Goal: Communication & Community: Answer question/provide support

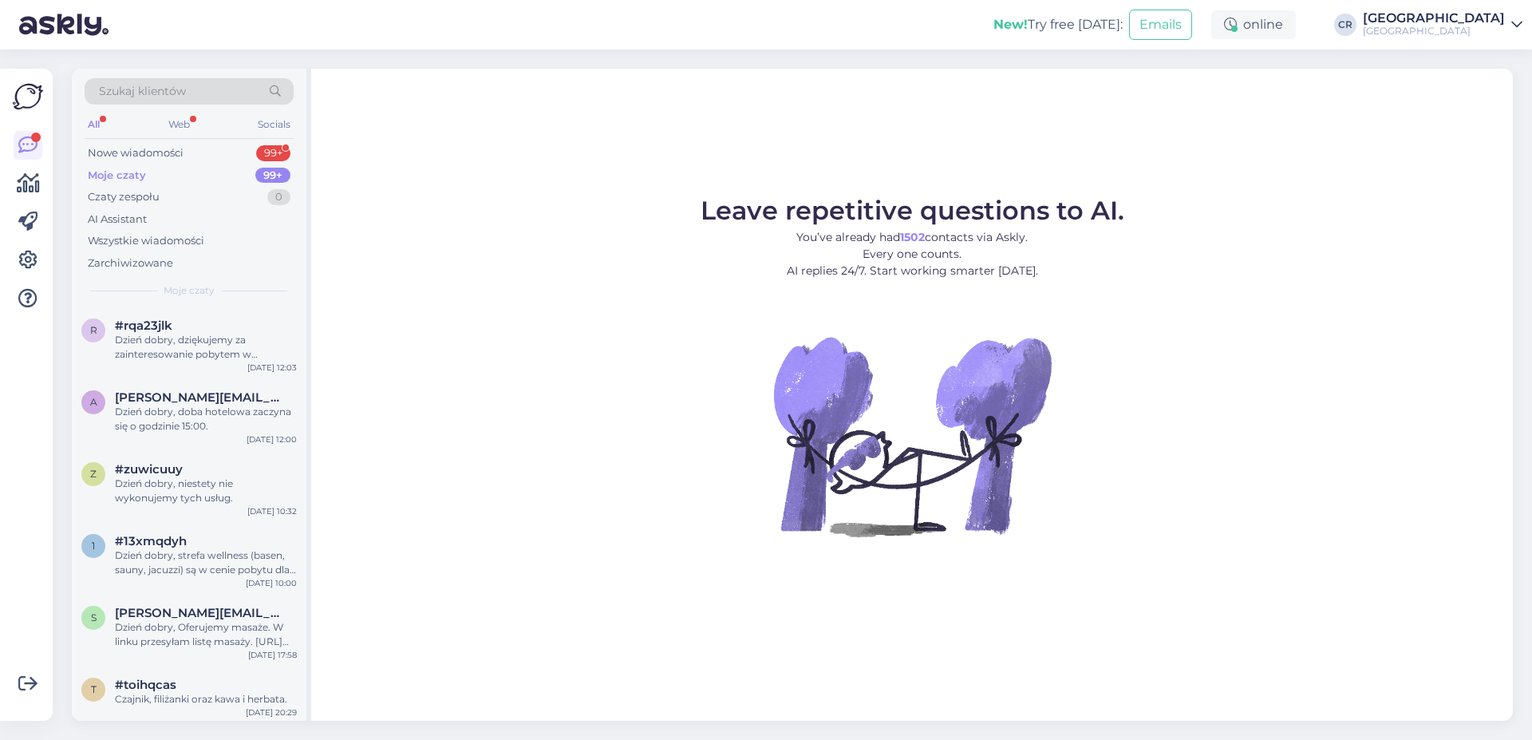
click at [131, 160] on div "Nowe wiadomości" at bounding box center [136, 153] width 96 height 16
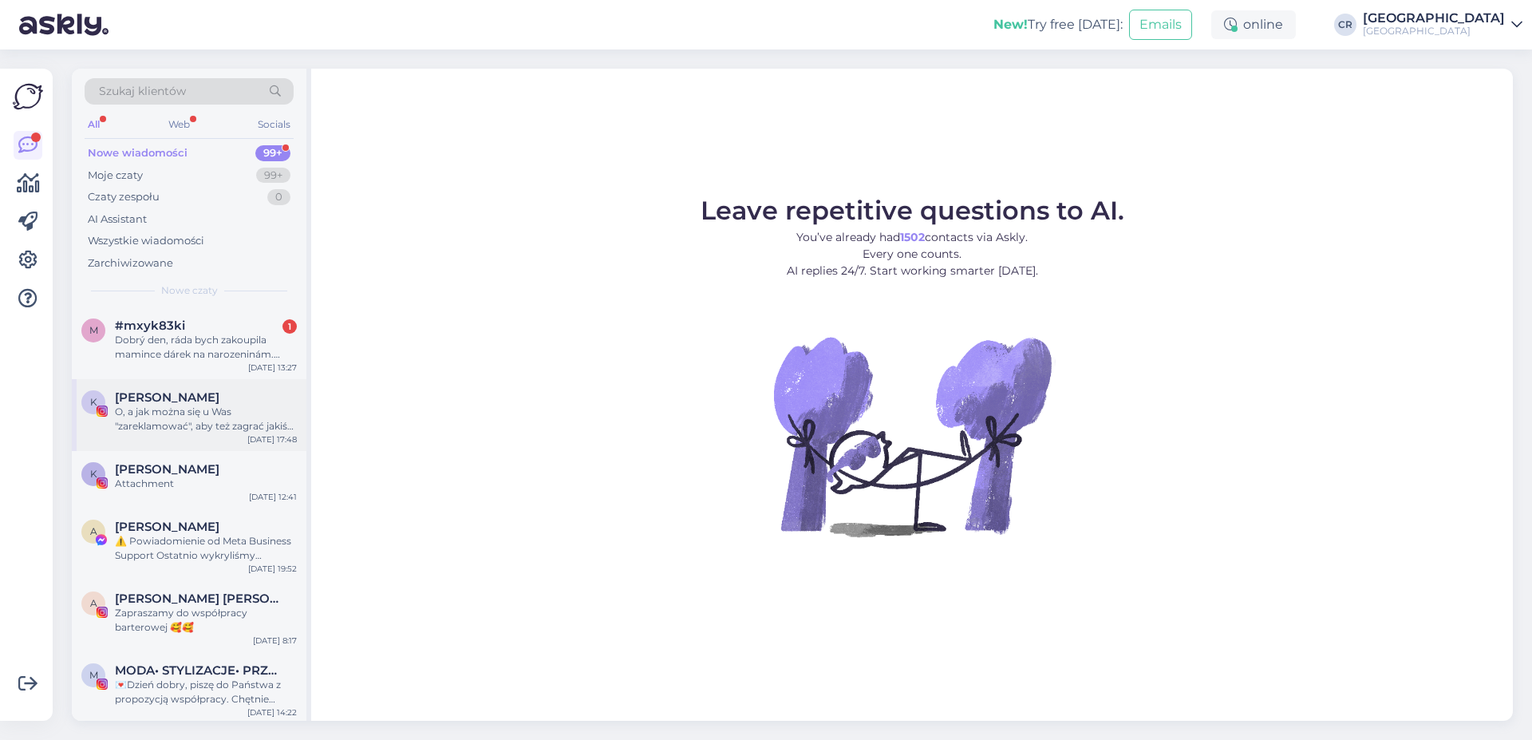
drag, startPoint x: 173, startPoint y: 343, endPoint x: 242, endPoint y: 415, distance: 99.3
click at [175, 345] on div "Dobrý den, ráda bych zakoupila mamince dárek na narozeninám. Chtěla bych se zep…" at bounding box center [206, 347] width 182 height 29
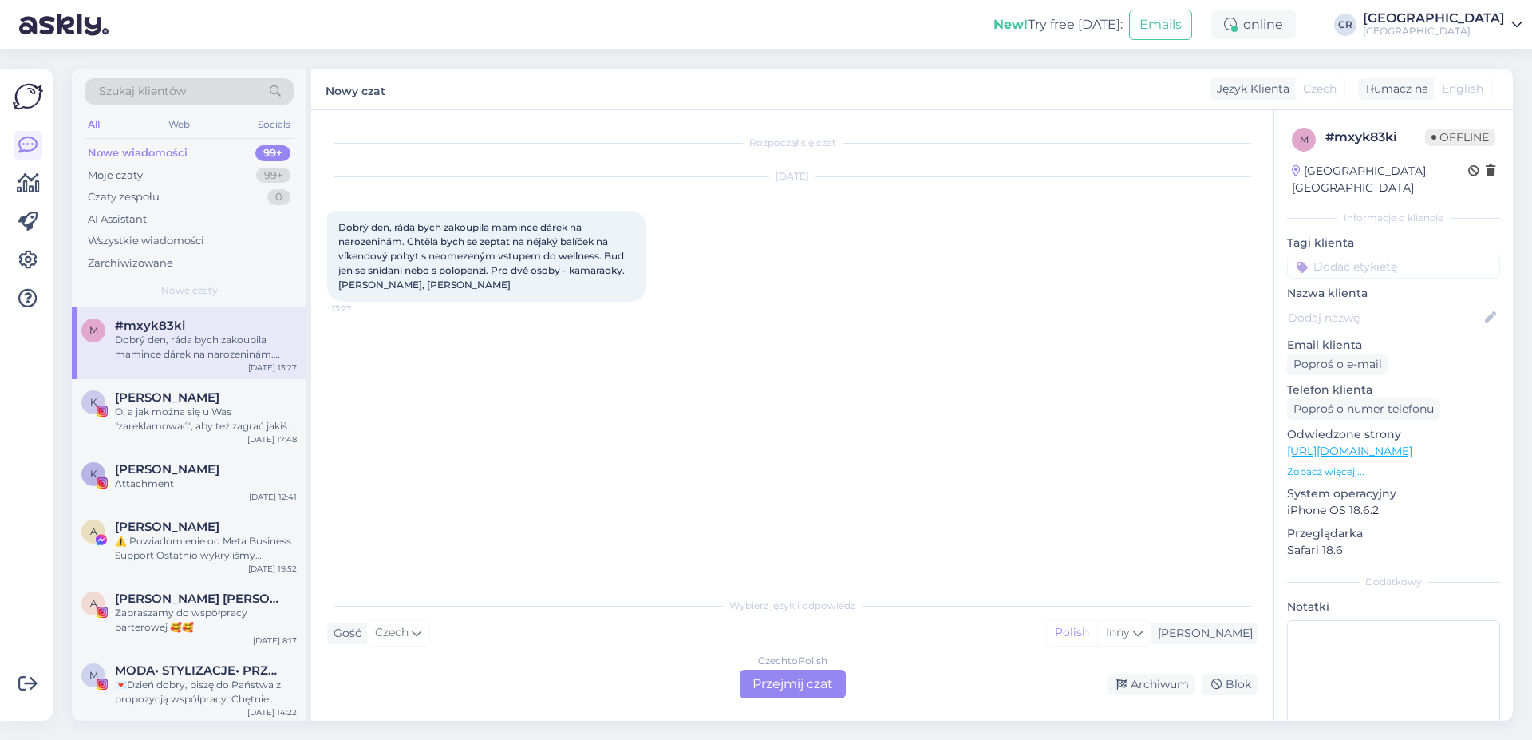
click at [798, 681] on div "Czech to Polish Przejmij czat" at bounding box center [793, 684] width 106 height 29
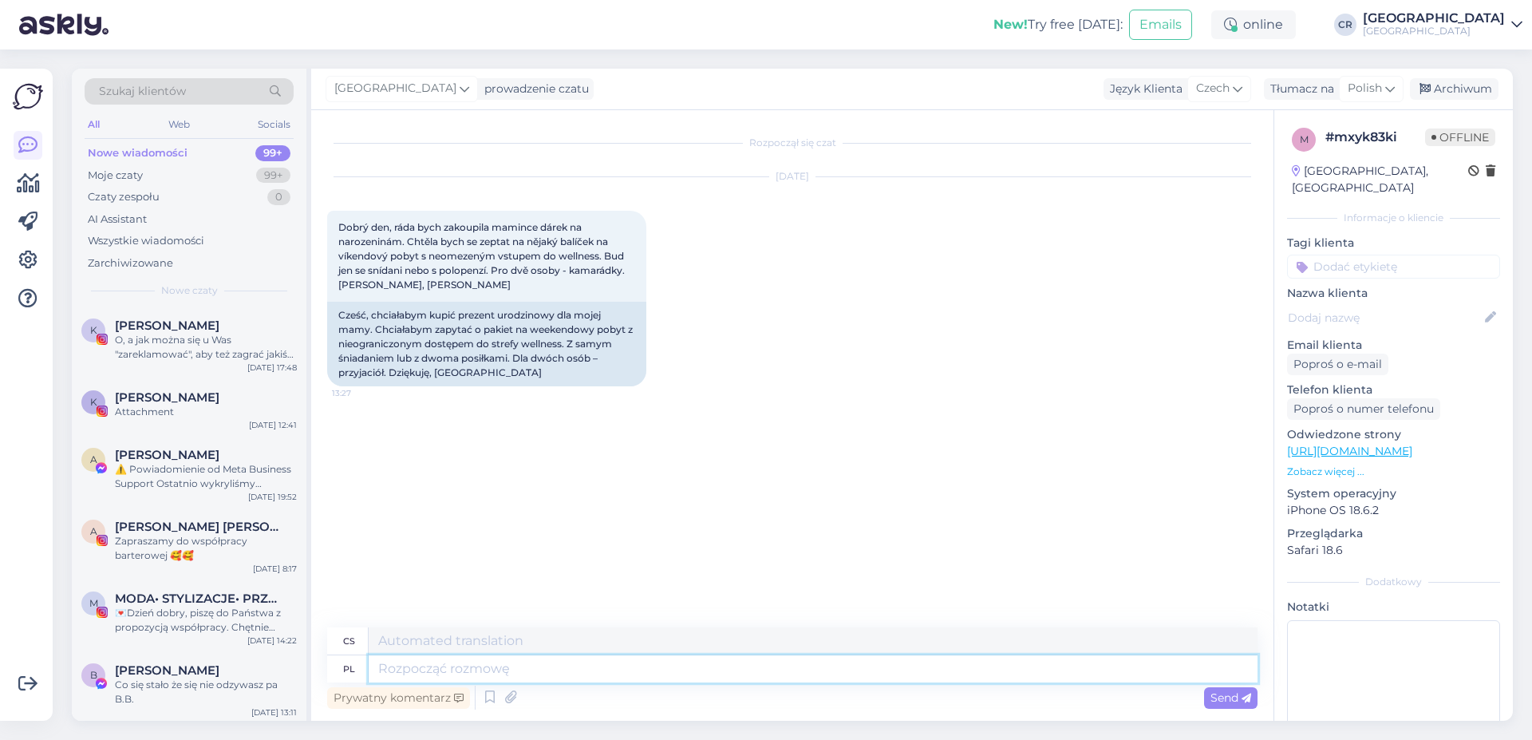
click at [409, 675] on textarea at bounding box center [813, 668] width 889 height 27
type textarea "Dzień"
type textarea "Den"
type textarea "Dzień dobry,"
type textarea "Dobré ráno,"
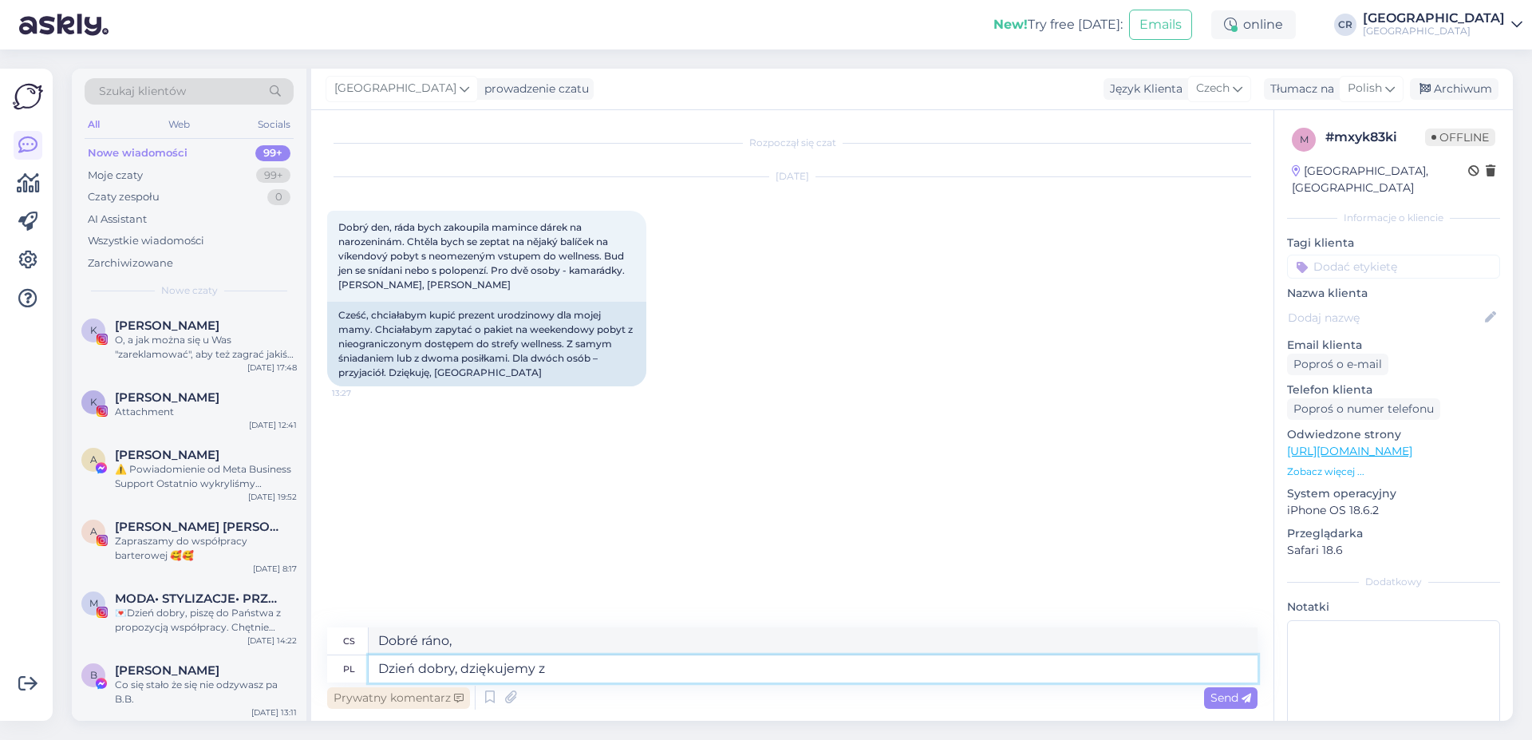
type textarea "Dzień dobry, dziękujemy z"
type textarea "Dobré ráno, děkuji"
type textarea "Dzień dobry, dziękujemy z a"
type textarea "Dobré ráno, děkuji z"
type textarea "Dzień dobry, dziękujemy za"
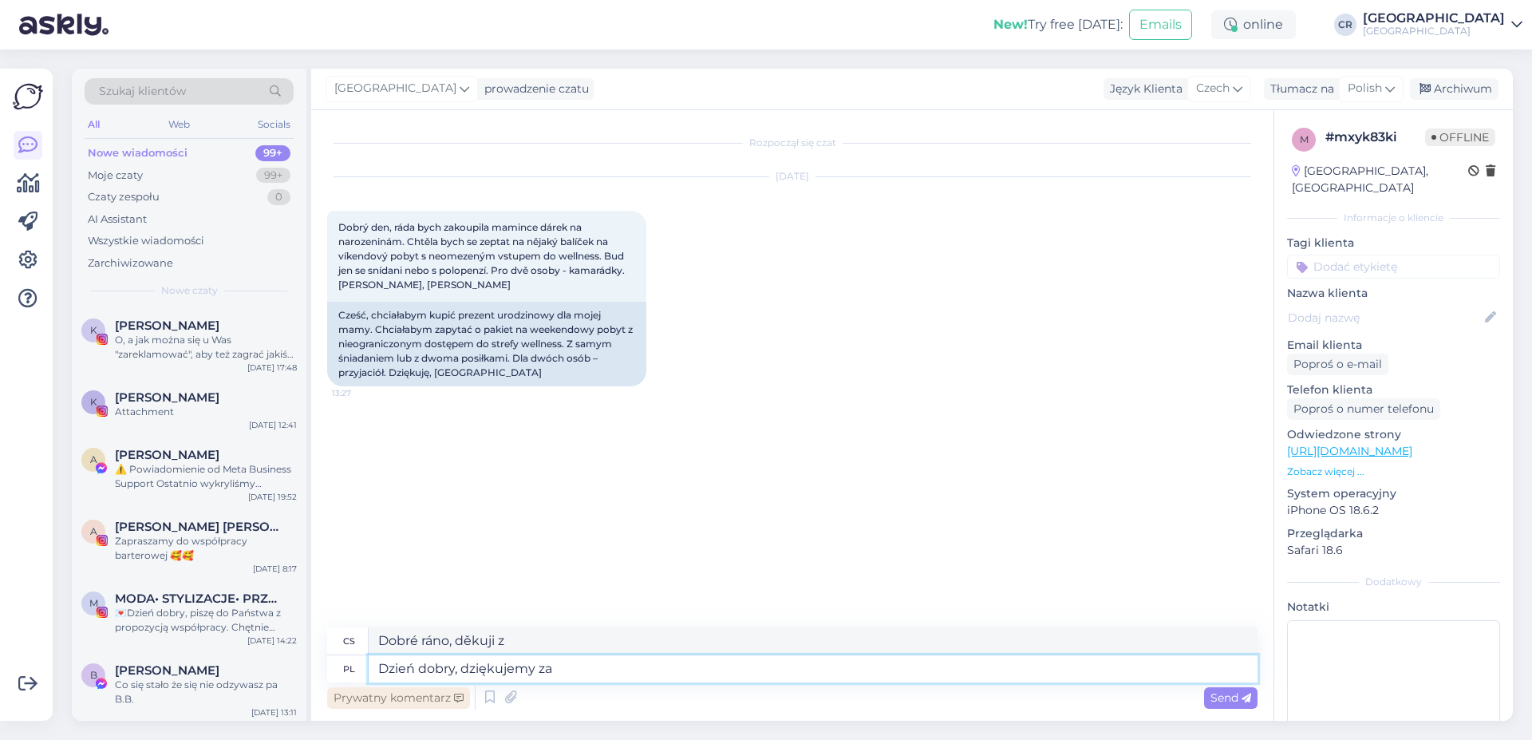
type textarea "Dobré ráno, děkuji za"
type textarea "Dzień dobry, dziękujemy za zainteresowanie"
type textarea "Dobré ráno, děkujeme za váš zájem"
type textarea "Dzień dobry, dziękujemy za zainteresowanie pobytem w Na"
type textarea "Dobré ráno, děkujeme za váš zájem o pobyt u nás."
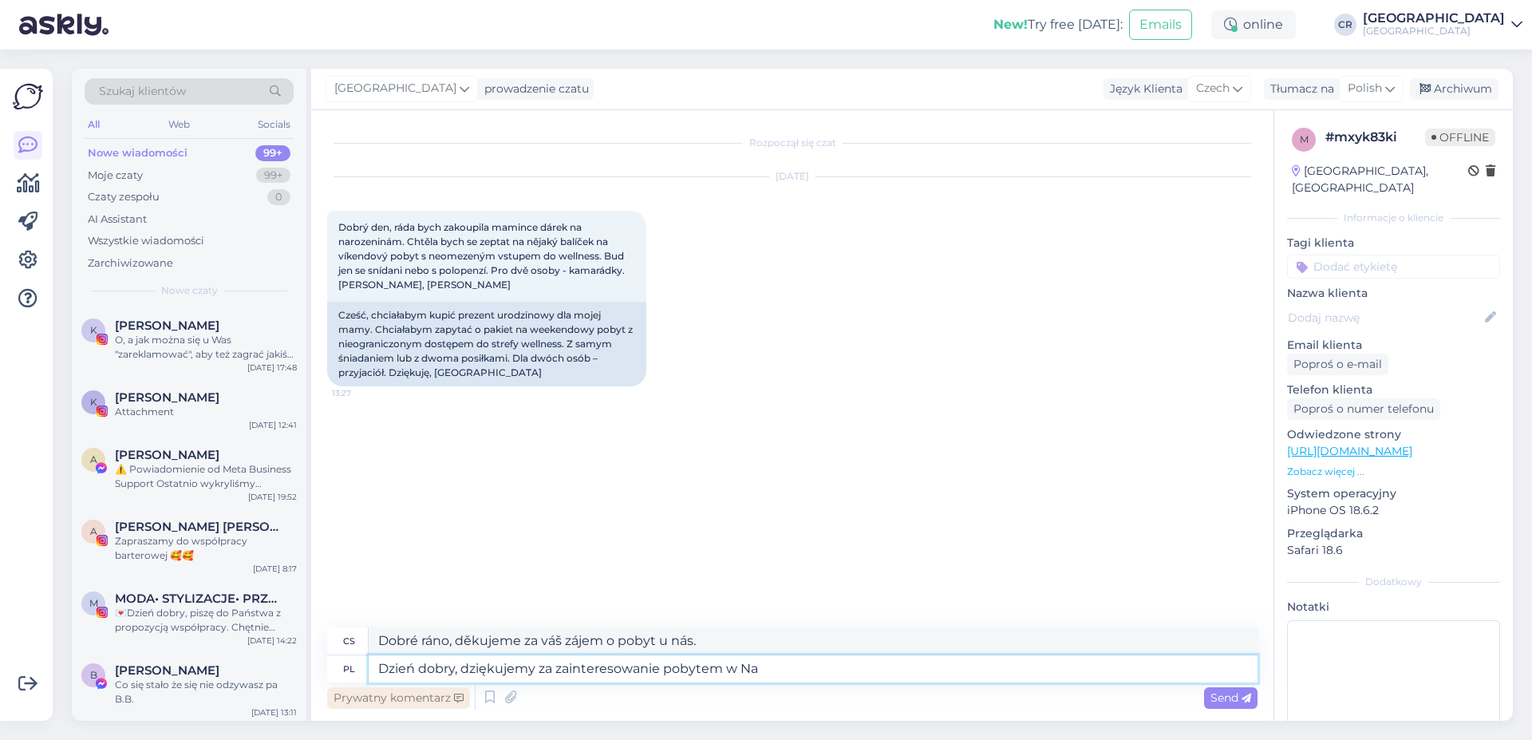
type textarea "Dzień dobry, dziękujemy za zainteresowanie pobytem w Nas"
type textarea "Dobré ráno, děkujeme za váš zájem o ubytování"
type textarea "Dzień dobry, dziękujemy za zainteresowanie pobytem w [GEOGRAPHIC_DATA]"
type textarea "Dobré ráno, děkujeme za váš zájem o ubytování u nás"
type textarea "Dzień dobry, dziękujemy za zainteresowanie pobytem w [GEOGRAPHIC_DATA]."
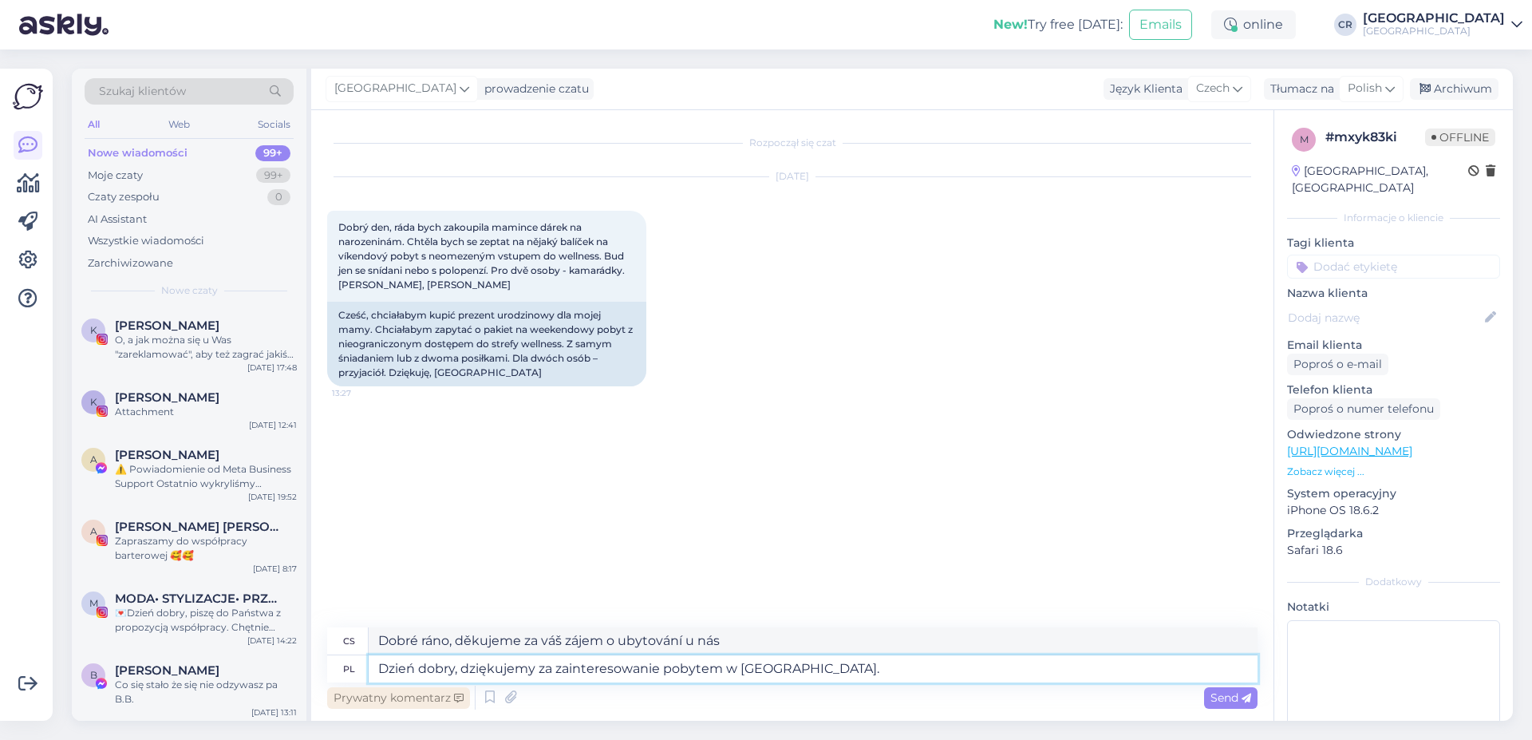
type textarea "Dobré ráno, děkujeme za váš zájem o ubytování v našem hotelu."
type textarea "Dzień dobry, dziękujemy za zainteresowanie pobytem w [GEOGRAPHIC_DATA]. Posiada…"
type textarea "Dobré ráno, děkujeme za váš zájem o ubytování v našem hotelu. Máme"
type textarea "Dzień dobry, dziękujemy za zainteresowanie pobytem w [GEOGRAPHIC_DATA]. Posiada…"
type textarea "Dobré ráno, děkujeme za váš zájem o ubytování v našem hotelu. Máme rezervace na…"
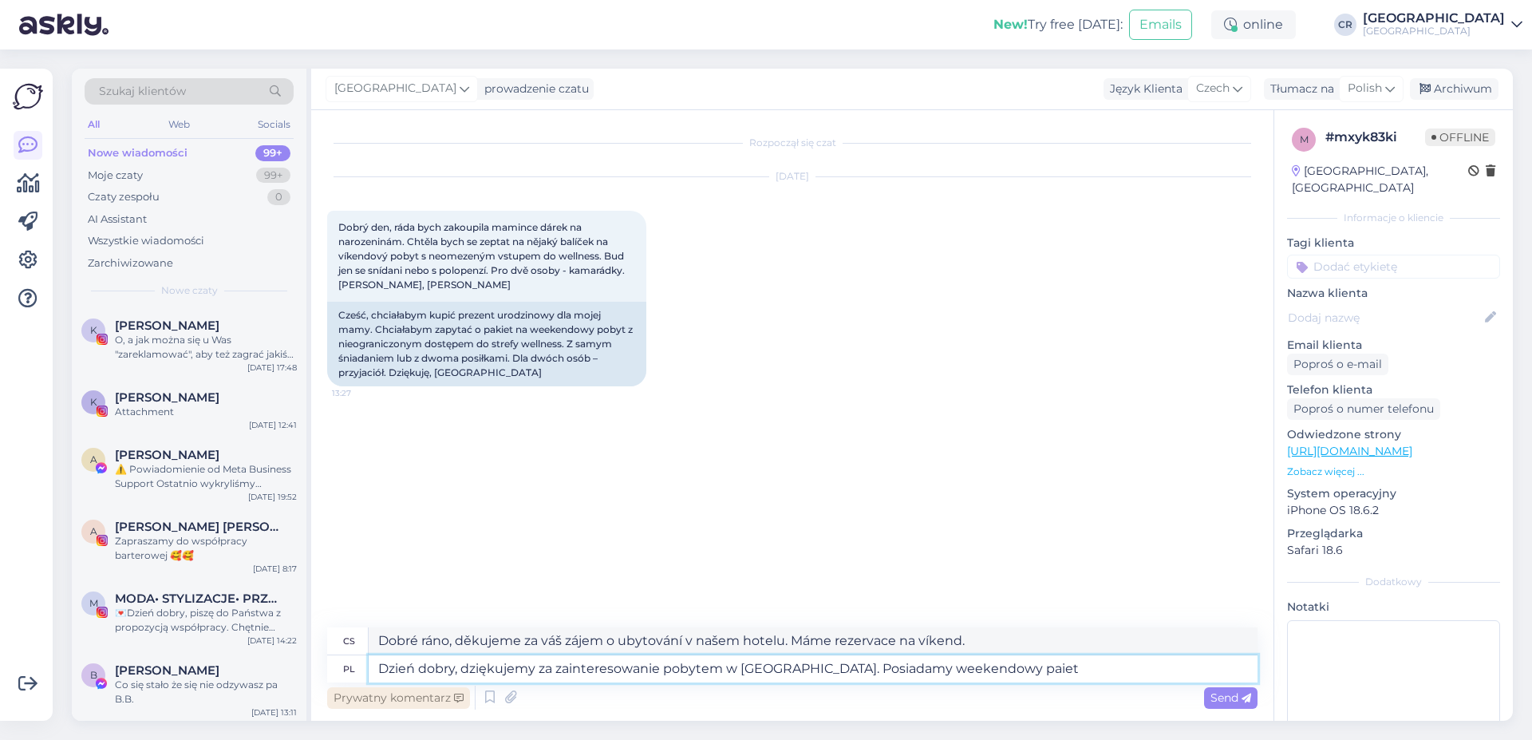
type textarea "Dzień dobry, dziękujemy za zainteresowanie pobytem w [GEOGRAPHIC_DATA]. Posiada…"
type textarea "Dobré ráno, děkujeme za váš zájem o ubytování v našem hotelu. Nabízíme víkendov…"
type textarea "Dzień dobry, dziękujemy za zainteresowanie pobytem w [GEOGRAPHIC_DATA]. Posiada…"
type textarea "Dobré ráno, děkujeme za váš zájem o pobyt v našem hotelu. Máme pro vás perfektn…"
type textarea "Dzień dobry, dziękujemy za zainteresowanie pobytem w [GEOGRAPHIC_DATA]. Posiada…"
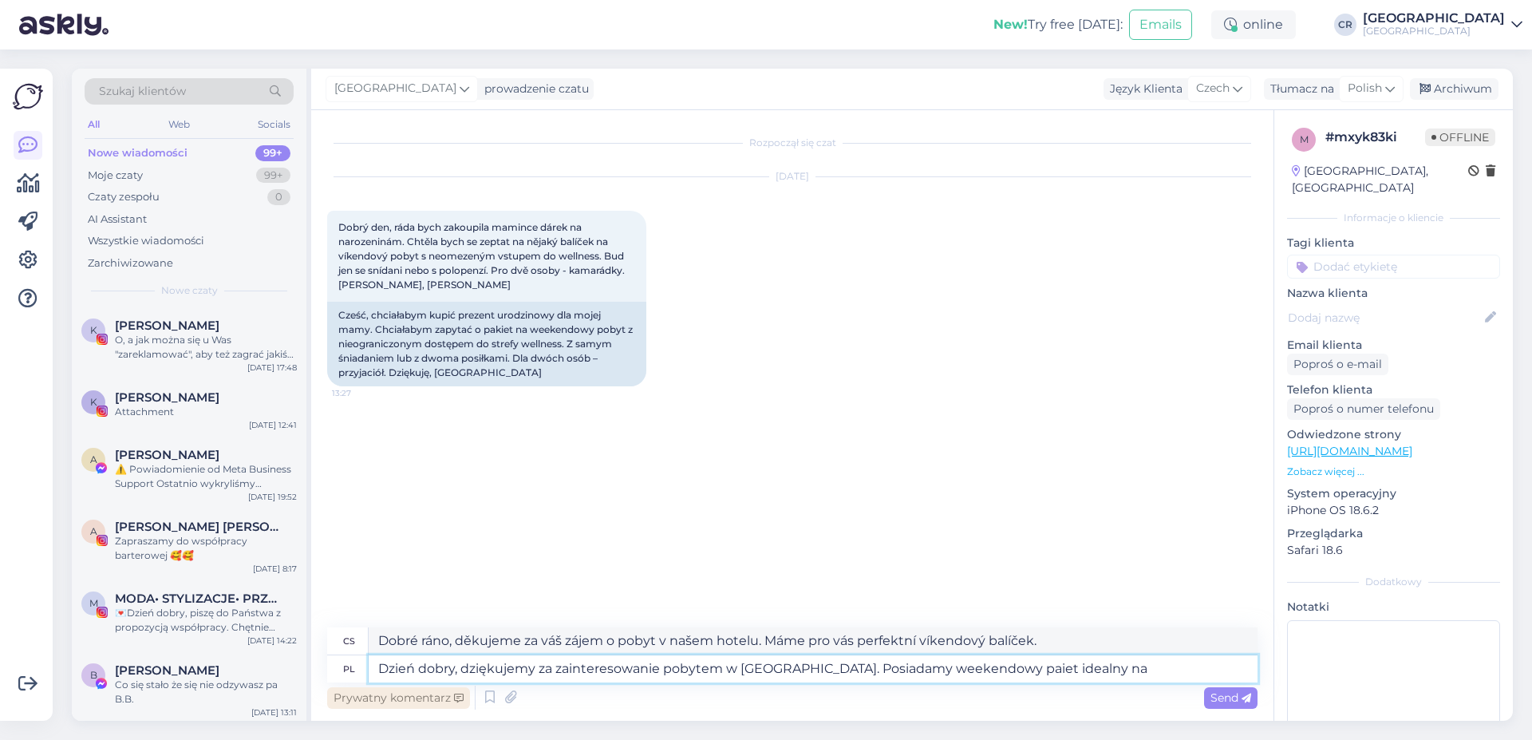
type textarea "Dobré ráno, děkujeme za váš zájem o pobyt v našem hotelu. Máme pro vás víkendov…"
type textarea "Dzień dobry, dziękujemy za zainteresowanie pobytem w [GEOGRAPHIC_DATA]. Posiada…"
type textarea "Dobré ráno, děkujeme za váš zájem o pobyt v našem hotelu. Máme pro vás perfektn…"
type textarea "Dzień dobry, dziękujemy za zainteresowanie pobytem w [GEOGRAPHIC_DATA]. Posiada…"
type textarea "Dobré ráno, děkujeme za váš zájem o ubytování v našem hotelu. Nabízíme víkendov…"
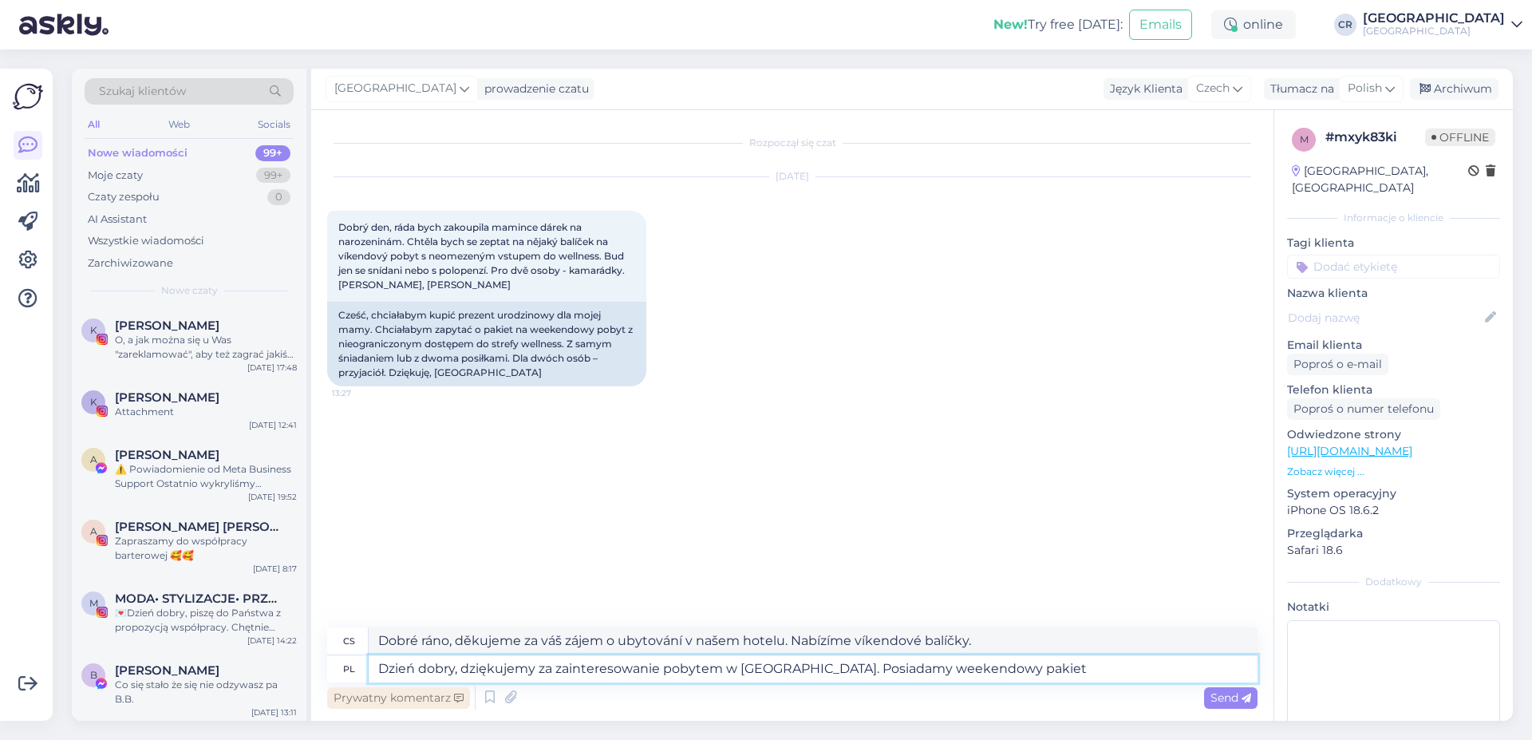
type textarea "Dzień dobry, dziękujemy za zainteresowanie pobytem w [GEOGRAPHIC_DATA]. Posiada…"
type textarea "Dobré ráno, děkujeme za váš zájem o ubytování v našem hotelu. Nabízíme víkendov…"
type textarea "Dzień dobry, dziękujemy za zainteresowanie pobytem w [GEOGRAPHIC_DATA]. Posiada…"
type textarea "Dobré ráno, děkujeme za váš zájem o pobyt v našem hotelu. Máme pro vás perfektn…"
type textarea "Dzień dobry, dziękujemy za zainteresowanie pobytem w [GEOGRAPHIC_DATA]. Posiada…"
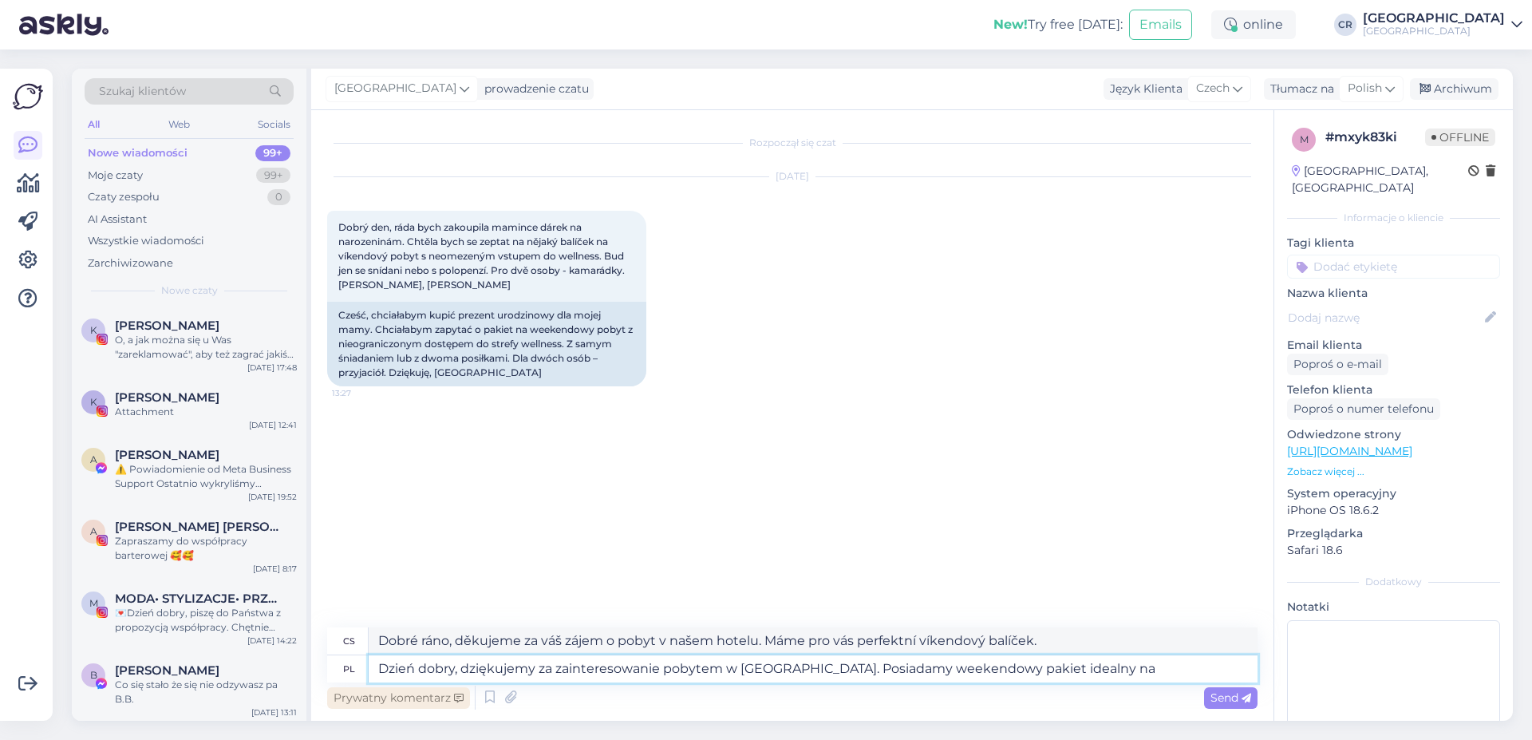
type textarea "Dobré ráno, děkujeme za váš zájem o pobyt v našem hotelu. Máme pro vás víkendov…"
type textarea "Dzień dobry, dziękujemy za zainteresowanie pobytem w [GEOGRAPHIC_DATA]. Posiada…"
type textarea "Dobré ráno, děkujeme za váš zájem o pobyt v našem hotelu. Máme pro vás víkendov…"
type textarea "Dzień dobry, dziękujemy za zainteresowanie pobytem w [GEOGRAPHIC_DATA]. Posiada…"
type textarea "Dobré ráno, děkujeme za váš zájem o ubytování v našem hotelu. Máme pro vás víke…"
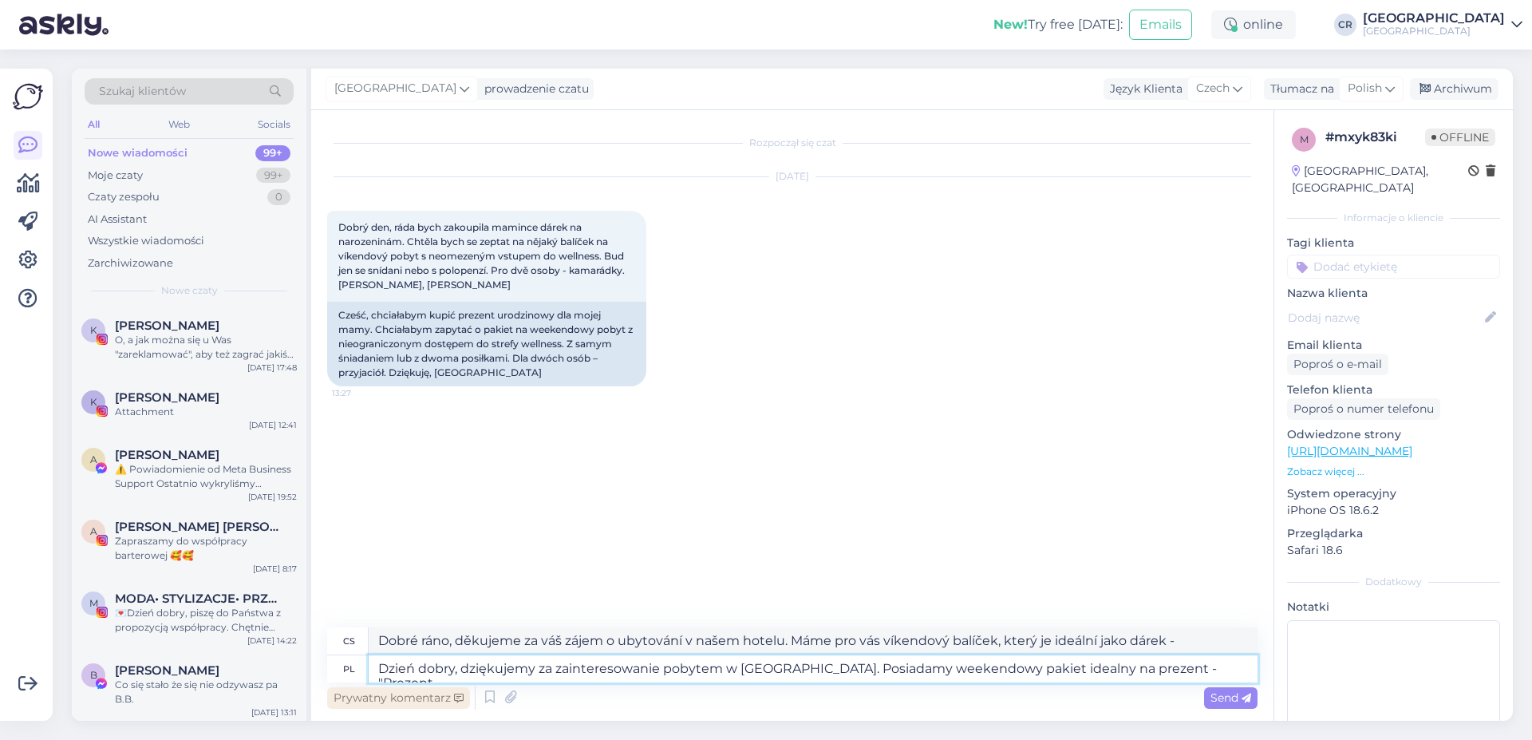
type textarea "Dzień dobry, dziękujemy za zainteresowanie pobytem w [GEOGRAPHIC_DATA]. Posiada…"
type textarea "Dobré ráno, děkujeme za váš zájem o pobyt v našem hotelu. Máme pro vás víkendov…"
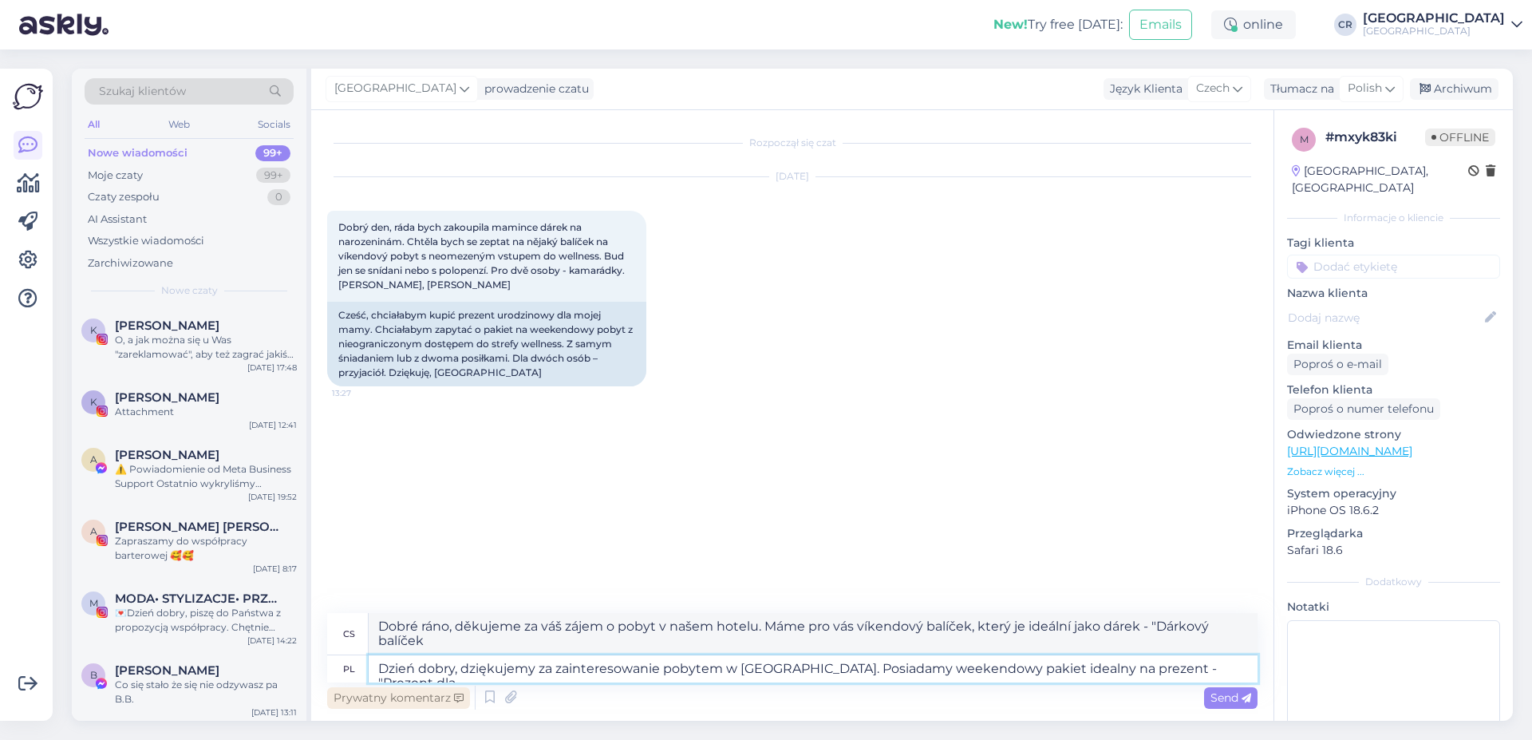
type textarea "Dzień dobry, dziękujemy za zainteresowanie pobytem w [GEOGRAPHIC_DATA]. Posiada…"
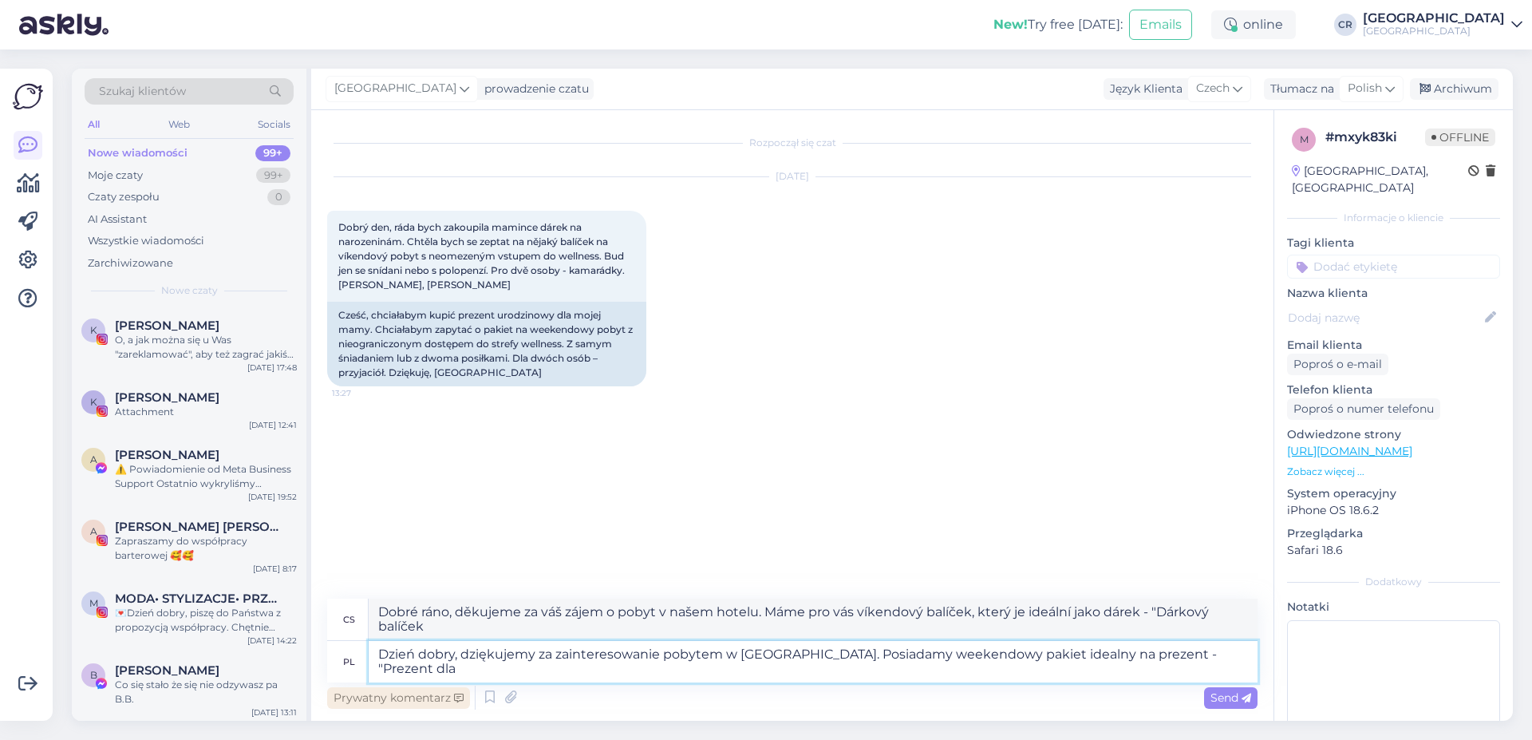
type textarea "Dobré ráno, děkujeme za váš zájem o pobyt v našem hotelu. Máme pro vás víkendov…"
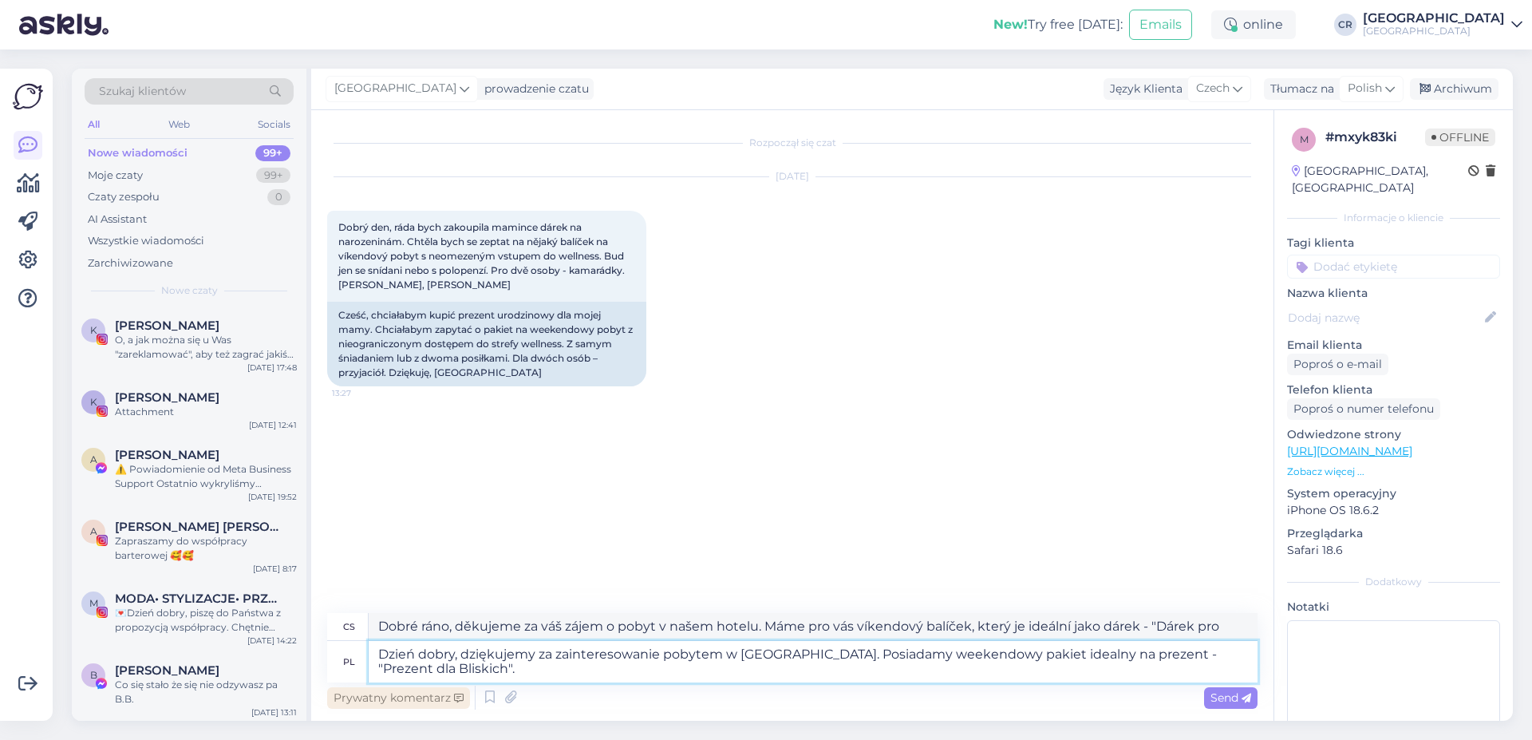
type textarea "Dzień dobry, dziękujemy za zainteresowanie pobytem w [GEOGRAPHIC_DATA]. Posiada…"
type textarea "Dobré ráno, děkujeme za váš zájem o pobyt v našem hotelu. Máme pro vás víkendov…"
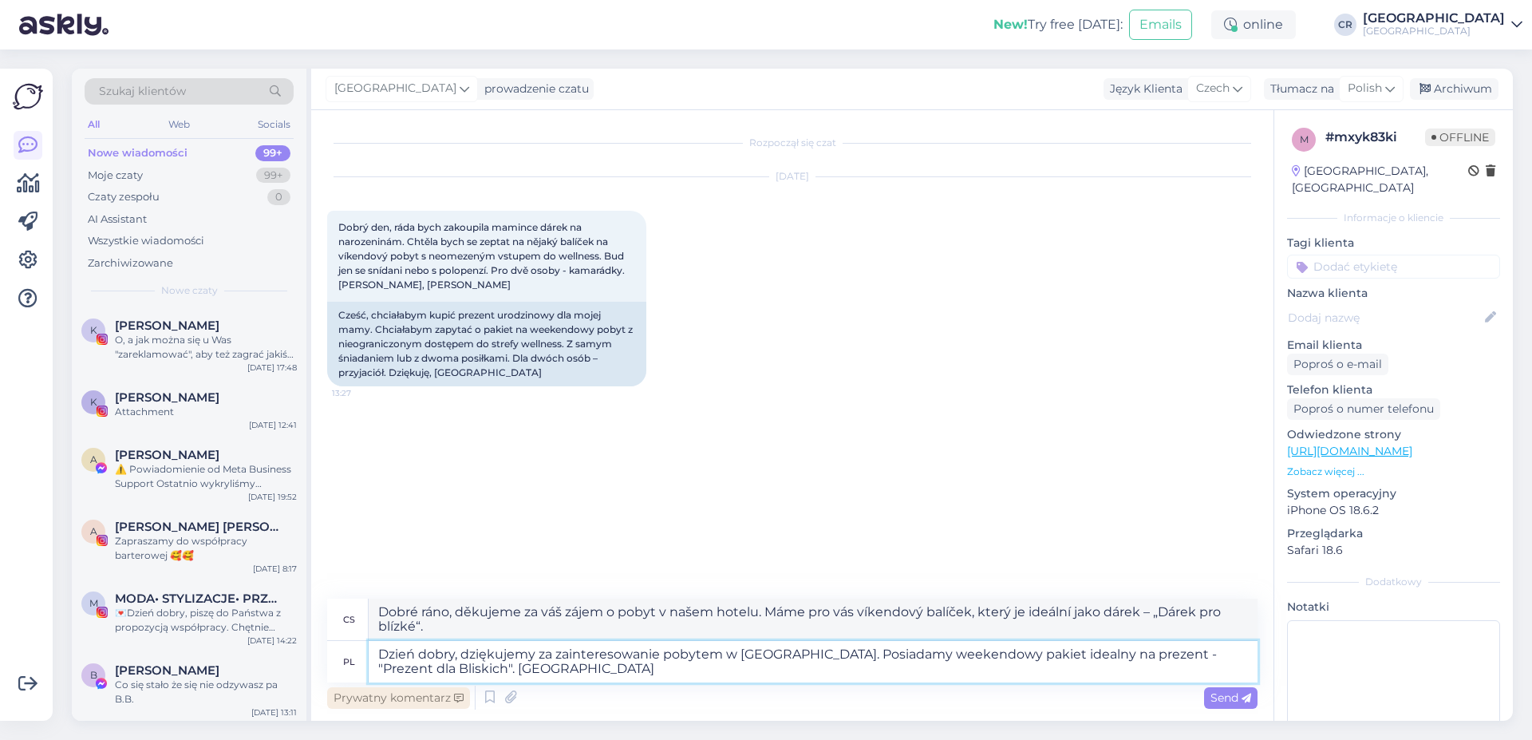
type textarea "Dzień dobry, dziękujemy za zainteresowanie pobytem w [GEOGRAPHIC_DATA]. Posiada…"
type textarea "Dobré ráno, děkujeme za váš zájem o pobyt v našem hotelu. Máme pro vás víkendov…"
type textarea "Dzień dobry, dziękujemy za zainteresowanie pobytem w [GEOGRAPHIC_DATA]. Posiada…"
type textarea "Dobré ráno, děkujeme za váš zájem o pobyt v našem hotelu. Máme pro vás víkendov…"
type textarea "Dzień dobry, dziękujemy za zainteresowanie pobytem w [GEOGRAPHIC_DATA]. Posiada…"
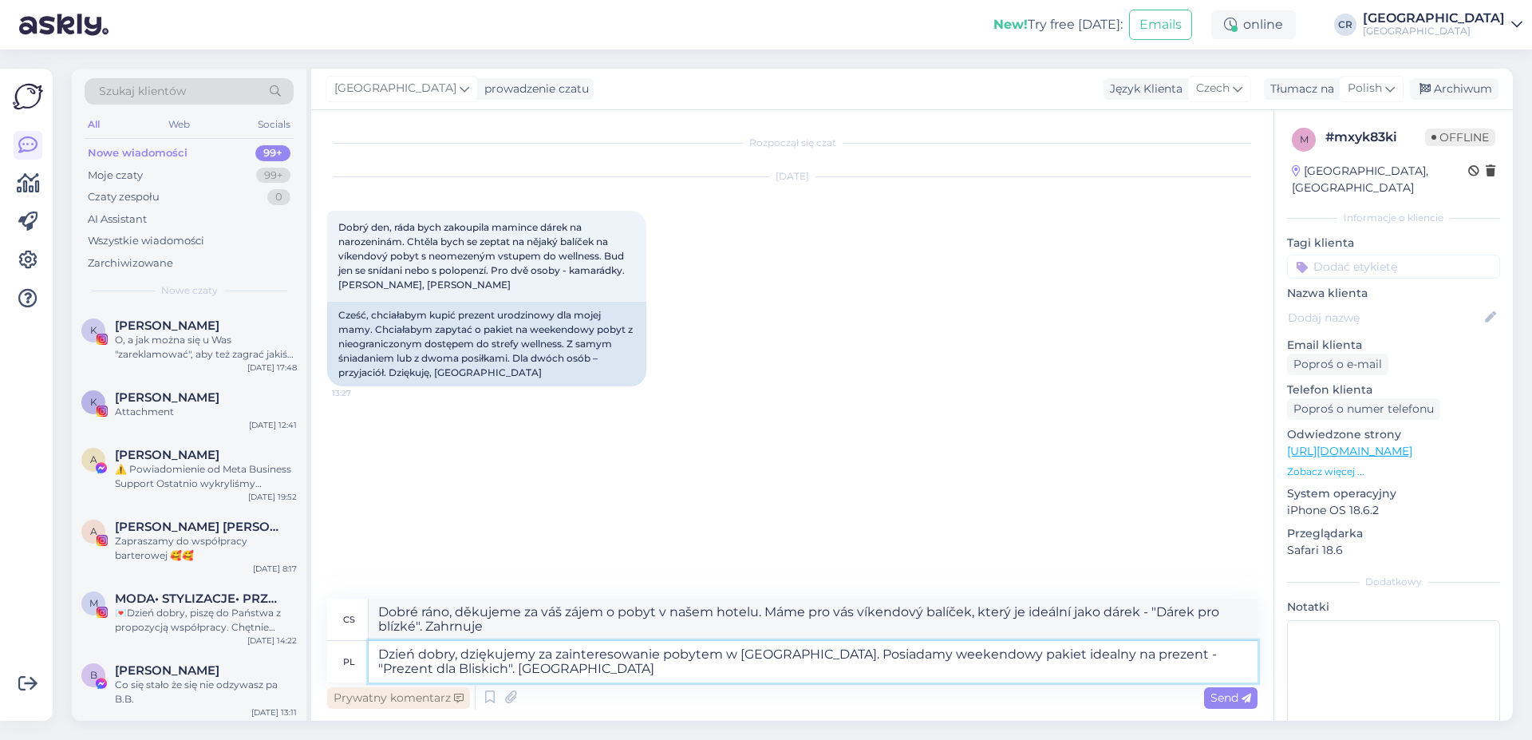
type textarea "Dobré ráno, děkujeme za váš zájem o pobyt v našem hotelu. Máme pro vás víkendov…"
type textarea "Dzień dobry, dziękujemy za zainteresowanie pobytem w [GEOGRAPHIC_DATA]. Posiada…"
type textarea "Dobré ráno, děkujeme za váš zájem o pobyt v našem hotelu. Máme pro vás víkendov…"
type textarea "Dzień dobry, dziękujemy za zainteresowanie pobytem w [GEOGRAPHIC_DATA]. Posiada…"
type textarea "Dobré ráno, děkujeme za váš zájem o pobyt v našem hotelu. Máme pro vás víkendov…"
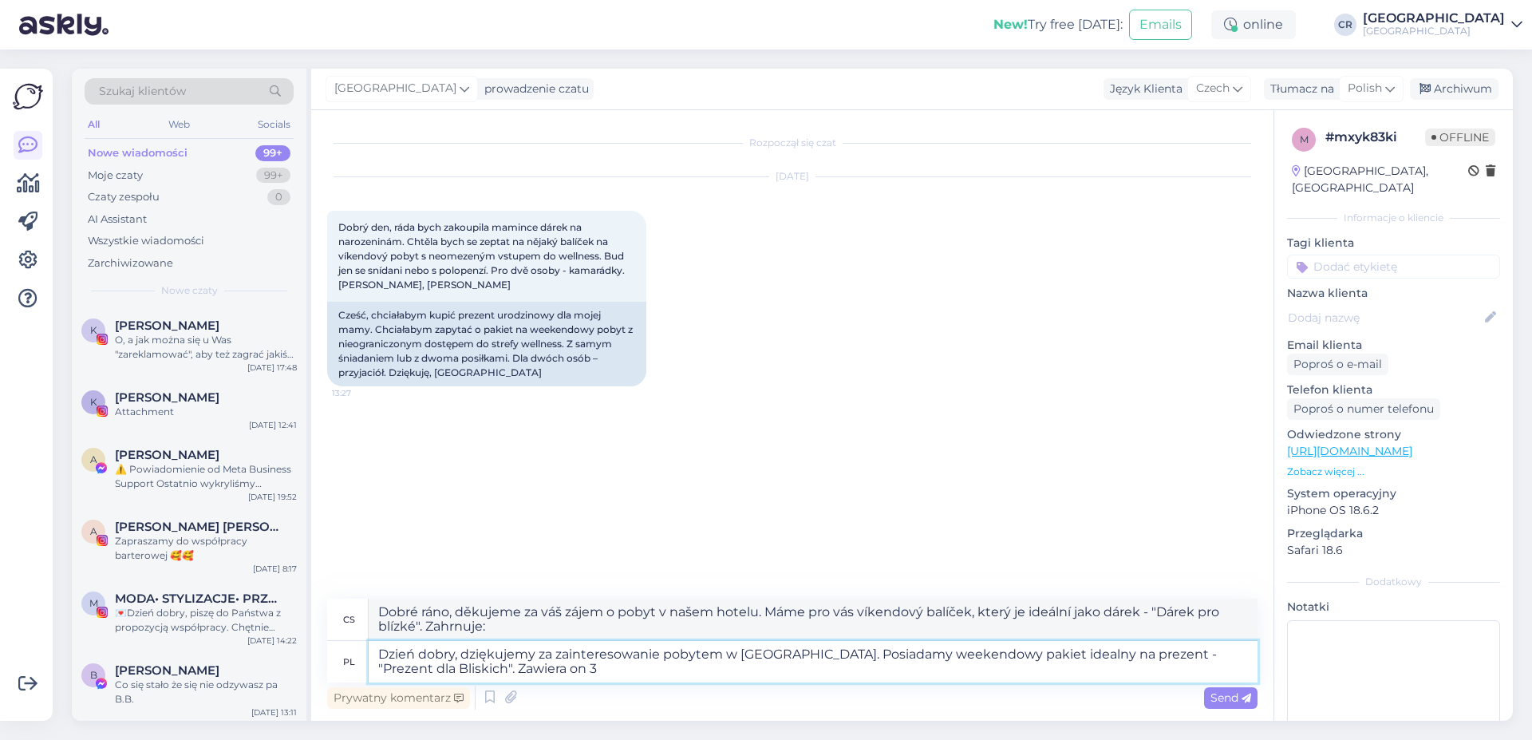
type textarea "Dzień dobry, dziękujemy za zainteresowanie pobytem w [GEOGRAPHIC_DATA]. Posiada…"
type textarea "Dobré ráno, děkujeme za váš zájem o pobyt v našem hotelu. Máme pro vás víkendov…"
type textarea "Dzień dobry, dziękujemy za zainteresowanie pobytem w [GEOGRAPHIC_DATA]. Posiada…"
type textarea "Dobré ráno, děkujeme za váš zájem o pobyt v našem hotelu. Máme pro vás víkendov…"
click at [547, 670] on textarea "Dzień dobry, dziękujemy za zainteresowanie pobytem w [GEOGRAPHIC_DATA]. Posiada…" at bounding box center [813, 661] width 889 height 41
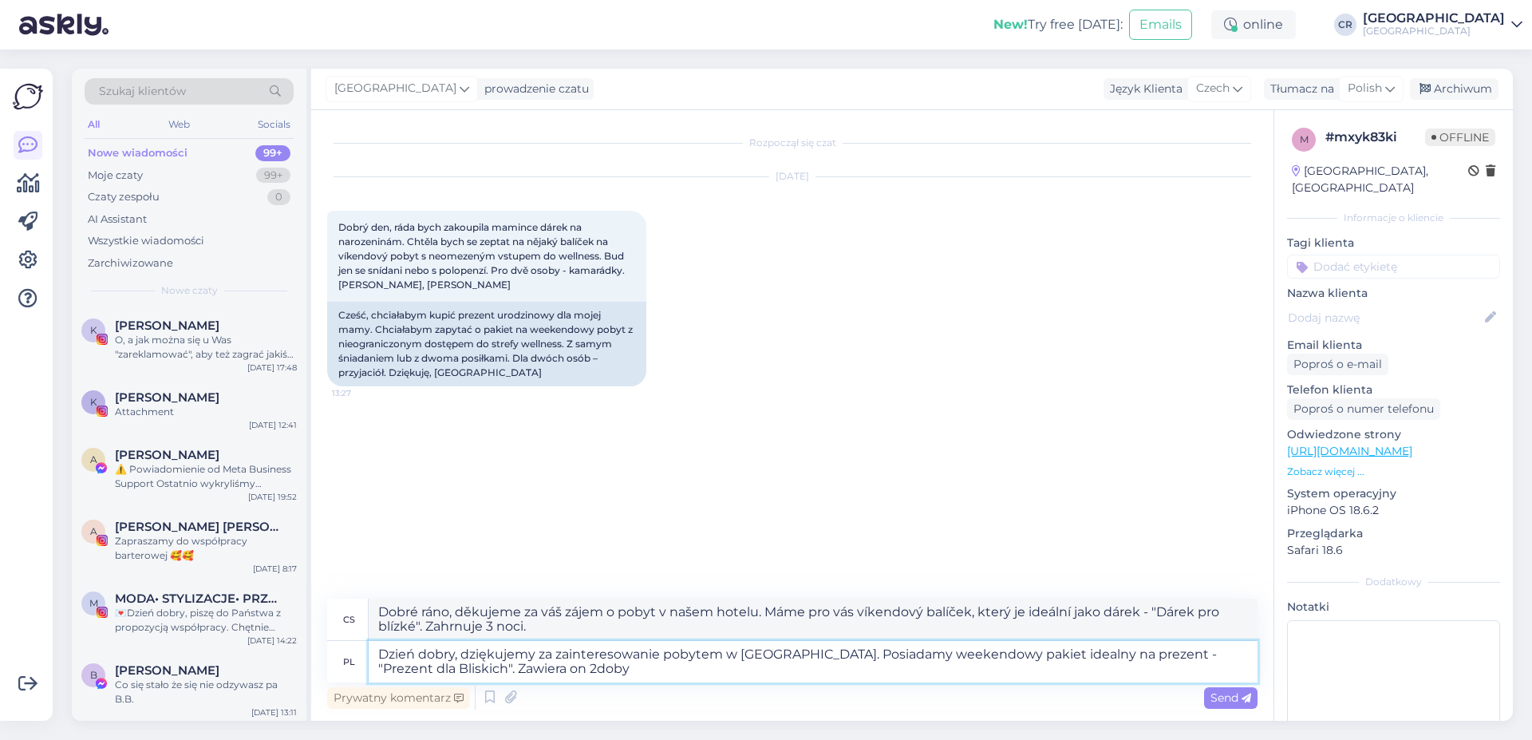
type textarea "Dzień dobry, dziękujemy za zainteresowanie pobytem w [GEOGRAPHIC_DATA]. Posiada…"
click at [600, 678] on textarea "Dzień dobry, dziękujemy za zainteresowanie pobytem w [GEOGRAPHIC_DATA]. Posiada…" at bounding box center [813, 661] width 889 height 41
type textarea "Dobré ráno, děkujeme za váš zájem o pobyt v našem hotelu. Máme pro vás víkendov…"
type textarea "Dzień dobry, dziękujemy za zainteresowanie pobytem w [GEOGRAPHIC_DATA]. Posiada…"
type textarea "Dobré ráno, děkujeme za váš zájem o pobyt v našem hotelu. Máme pro vás víkendov…"
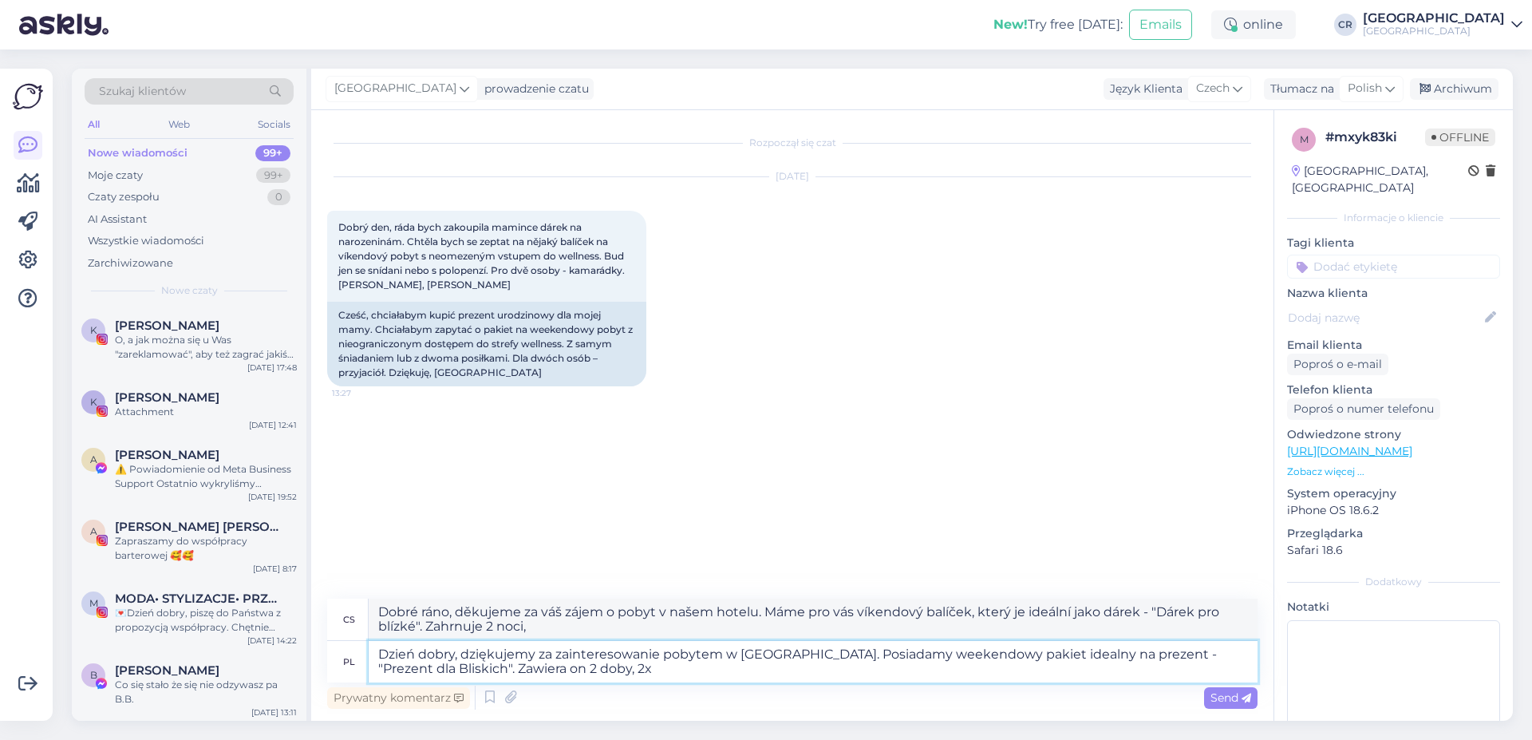
type textarea "Dzień dobry, dziękujemy za zainteresowanie pobytem w [GEOGRAPHIC_DATA]. Posiada…"
type textarea "Dobré ráno, děkujeme za váš zájem o pobyt v našem hotelu. Máme pro vás víkendov…"
type textarea "Dzień dobry, dziękujemy za zainteresowanie pobytem w [GEOGRAPHIC_DATA]. Posiada…"
type textarea "Dobré ráno, děkujeme za váš zájem o pobyt v našem hotelu. Máme pro vás víkendov…"
type textarea "Dzień dobry, dziękujemy za zainteresowanie pobytem w [GEOGRAPHIC_DATA]. Posiada…"
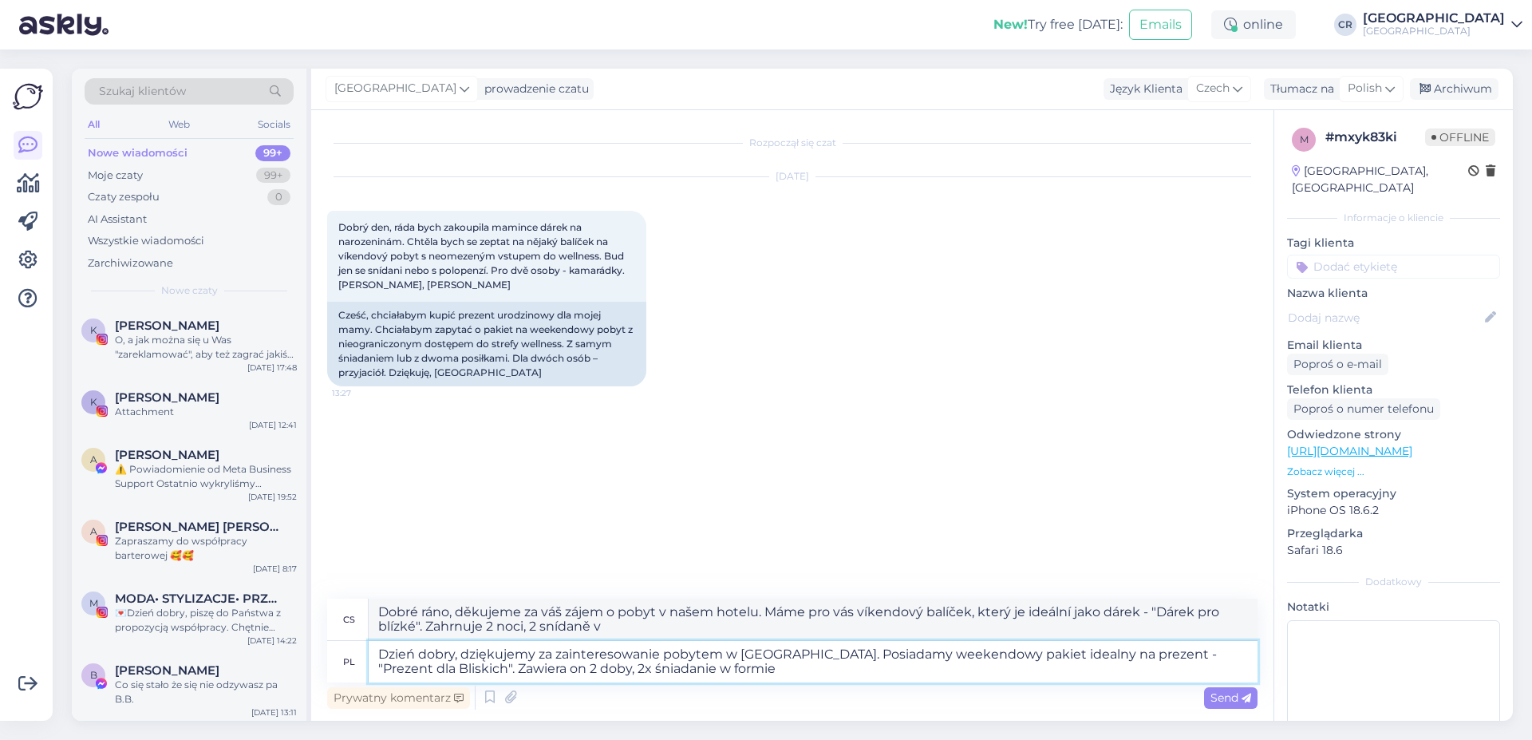
type textarea "Dobré ráno, děkujeme za váš zájem o pobyt v našem hotelu. Máme pro vás víkendov…"
type textarea "Dzień dobry, dziękujemy za zainteresowanie pobytem w [GEOGRAPHIC_DATA]. Posiada…"
type textarea "Dobré ráno, děkujeme za váš zájem o pobyt v našem hotelu. Máme pro vás víkendov…"
type textarea "Dzień dobry, dziękujemy za zainteresowanie pobytem w [GEOGRAPHIC_DATA]. Posiada…"
type textarea "Dobré ráno, děkujeme za váš zájem o pobyt v našem hotelu. Máme pro vás víkendov…"
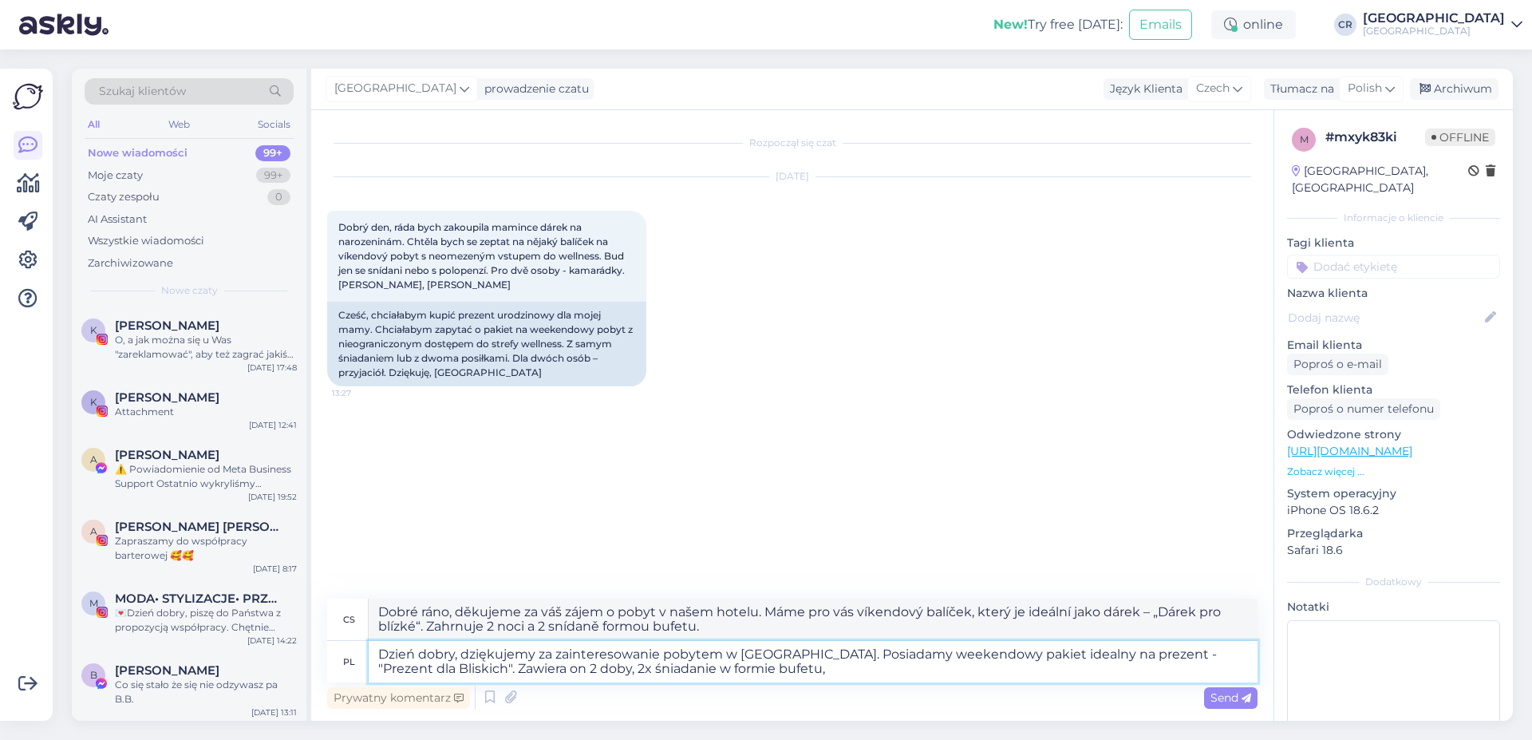
type textarea "Dzień dobry, dziękujemy za zainteresowanie pobytem w [GEOGRAPHIC_DATA]. Posiada…"
type textarea "Dobré ráno, děkujeme za váš zájem o pobyt v našem hotelu. Máme pro vás víkendov…"
type textarea "Dzień dobry, dziękujemy za zainteresowanie pobytem w [GEOGRAPHIC_DATA]. Posiada…"
type textarea "Dobré ráno, děkujeme za váš zájem o pobyt v našem hotelu. Máme pro vás víkendov…"
type textarea "Dzień dobry, dziękujemy za zainteresowanie pobytem w [GEOGRAPHIC_DATA]. Posiada…"
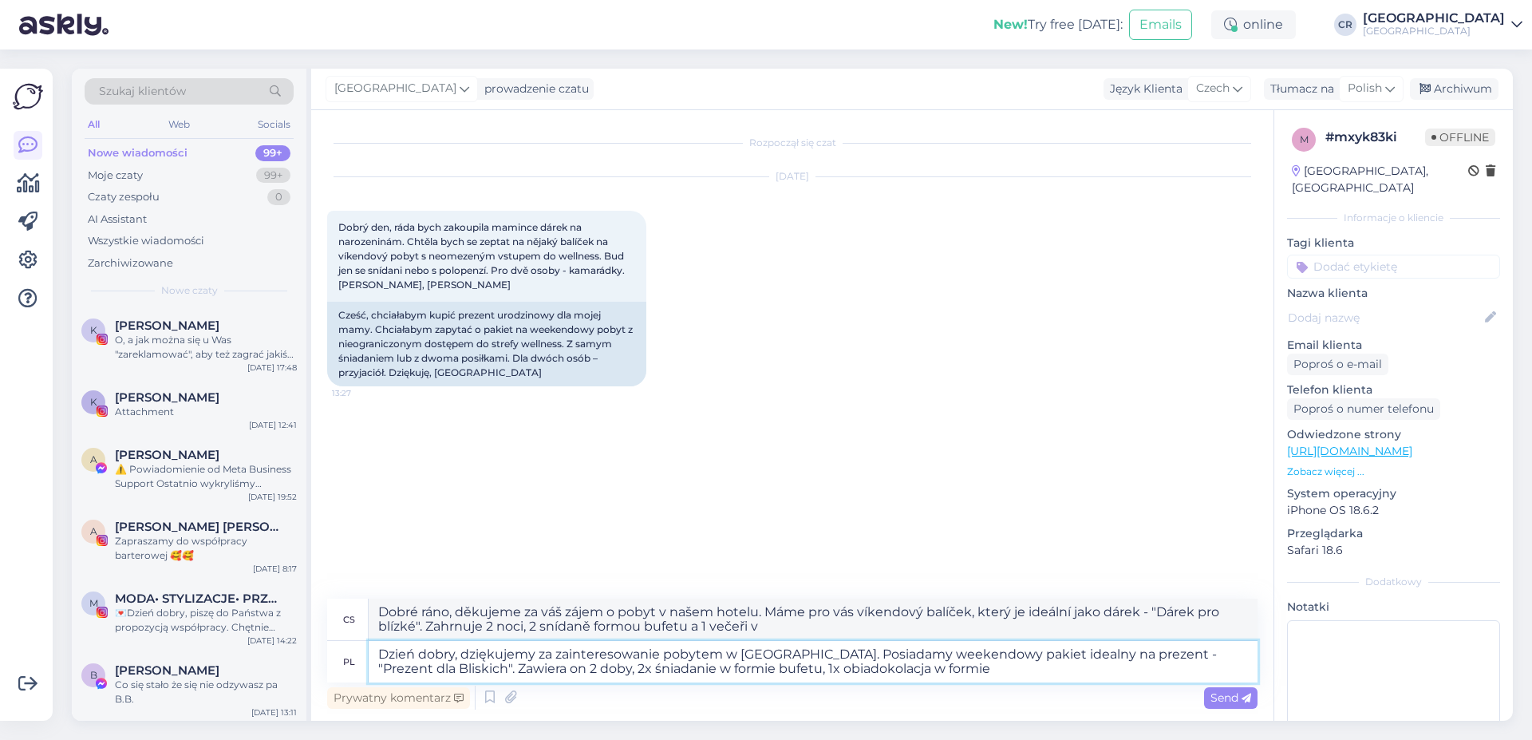
type textarea "Dobré ráno, děkujeme za váš zájem o pobyt v našem hotelu. Máme pro vás víkendov…"
type textarea "Dzień dobry, dziękujemy za zainteresowanie pobytem w [GEOGRAPHIC_DATA]. Posiada…"
type textarea "Dobré ráno, děkujeme za váš zájem o pobyt v našem hotelu. Máme pro vás víkendov…"
type textarea "Dzień dobry, dziękujemy za zainteresowanie pobytem w [GEOGRAPHIC_DATA]. Posiada…"
type textarea "Dobré ráno, děkujeme za váš zájem o pobyt v našem hotelu. Máme pro vás víkendov…"
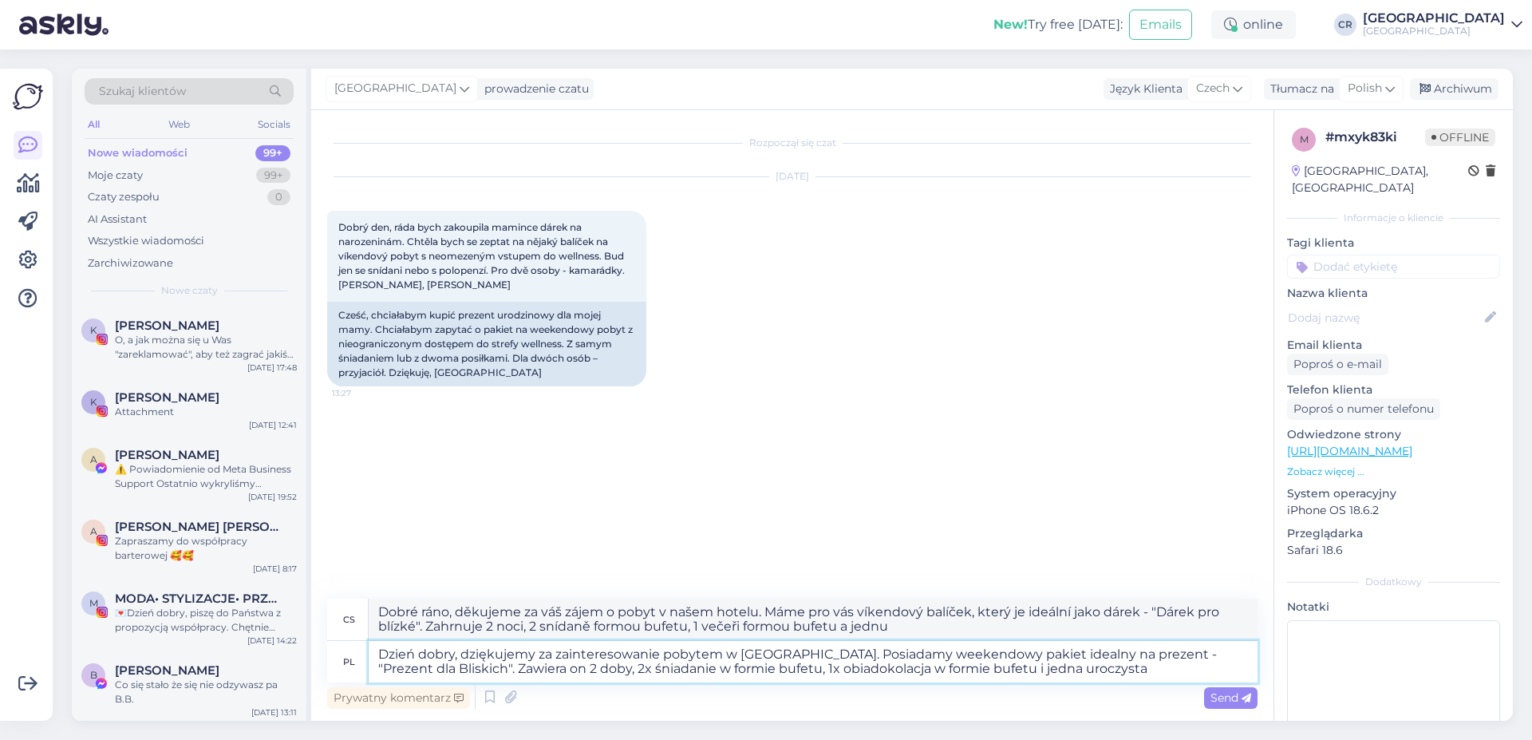
type textarea "Dzień dobry, dziękujemy za zainteresowanie pobytem w [GEOGRAPHIC_DATA]. Posiada…"
type textarea "Dobré ráno, děkujeme za váš zájem o pobyt v našem hotelu. Máme pro vás víkendov…"
type textarea "Dzień dobry, dziękujemy za zainteresowanie pobytem w [GEOGRAPHIC_DATA]. Posiada…"
type textarea "Dobré ráno, děkujeme za váš zájem o pobyt v našem hotelu. Máme pro vás víkendov…"
type textarea "Dzień dobry, dziękujemy za zainteresowanie pobytem w [GEOGRAPHIC_DATA]. Posiada…"
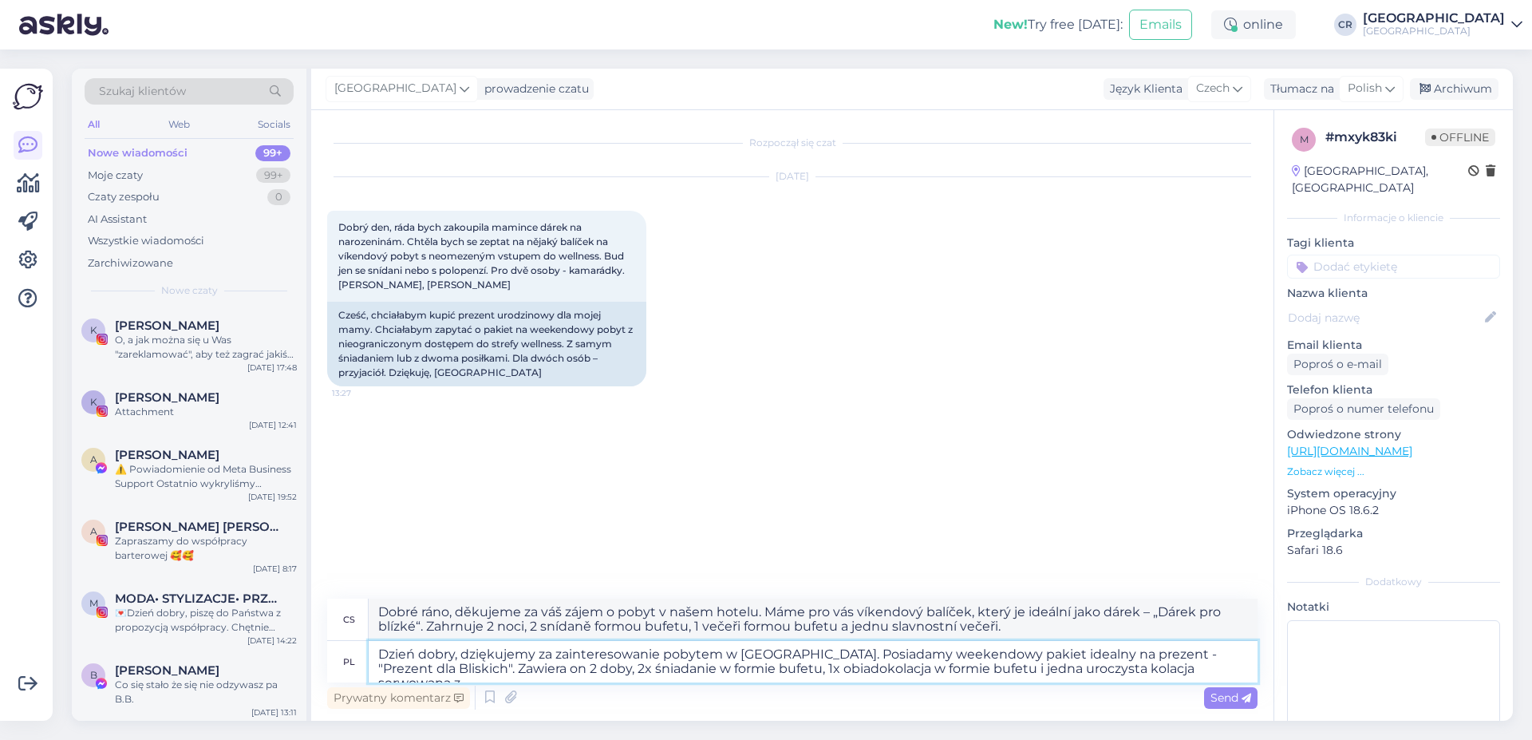
type textarea "Dobré ráno, děkujeme za váš zájem o pobyt v našem hotelu. Máme pro vás víkendov…"
type textarea "Dzień dobry, dziękujemy za zainteresowanie pobytem w [GEOGRAPHIC_DATA]. Posiada…"
type textarea "Dobré ráno, děkujeme za váš zájem o pobyt v našem hotelu. Máme pro vás víkendov…"
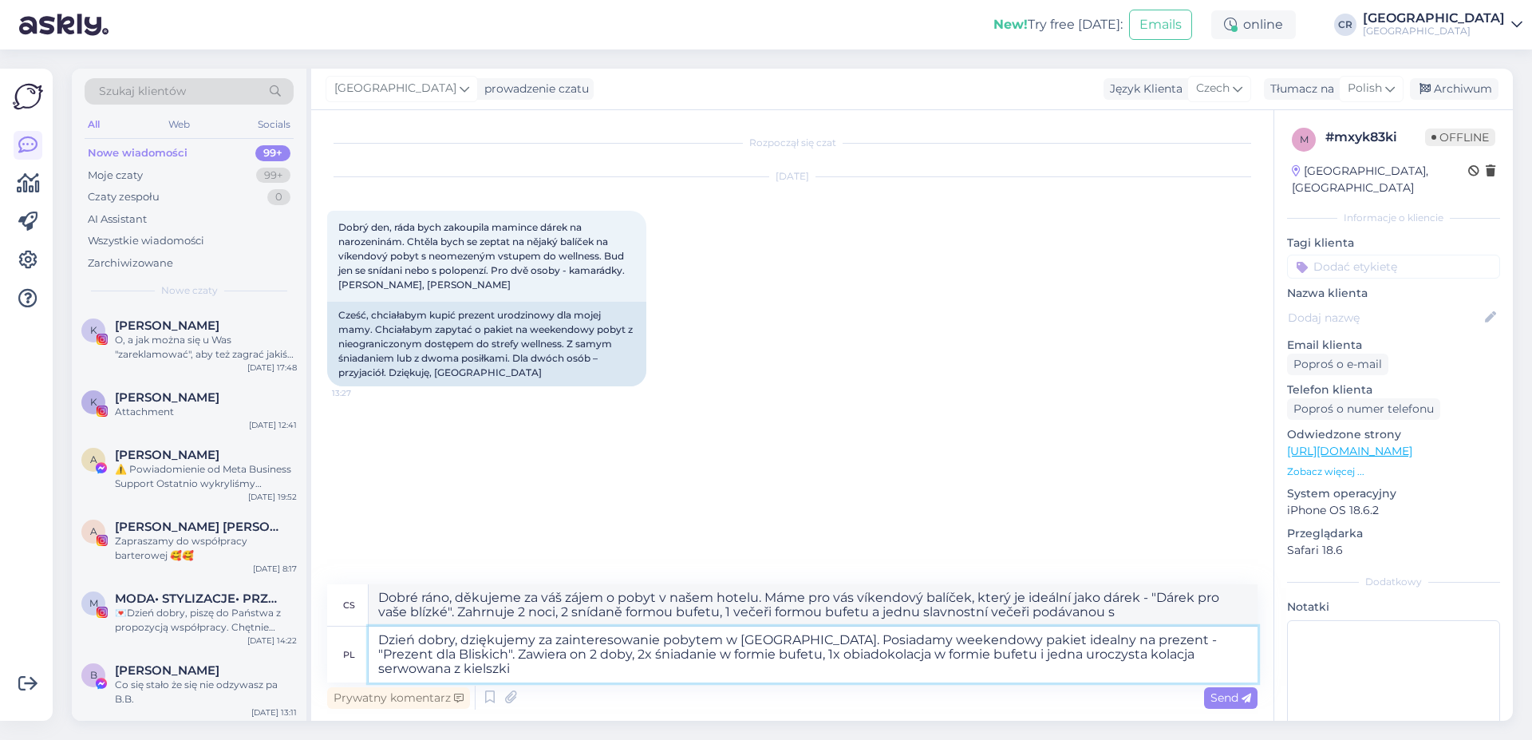
type textarea "Dzień dobry, dziękujemy za zainteresowanie pobytem w [GEOGRAPHIC_DATA]. Posiada…"
type textarea "Dobré ráno, děkujeme za váš zájem o pobyt v našem hotelu. Máme pro vás víkendov…"
type textarea "Dzień dobry, dziękujemy za zainteresowanie pobytem w [GEOGRAPHIC_DATA]. Posiada…"
type textarea "Dobré ráno, děkujeme za váš zájem o pobyt v našem hotelu. Máme pro vás víkendov…"
type textarea "Dzień dobry, dziękujemy za zainteresowanie pobytem w [GEOGRAPHIC_DATA]. Posiada…"
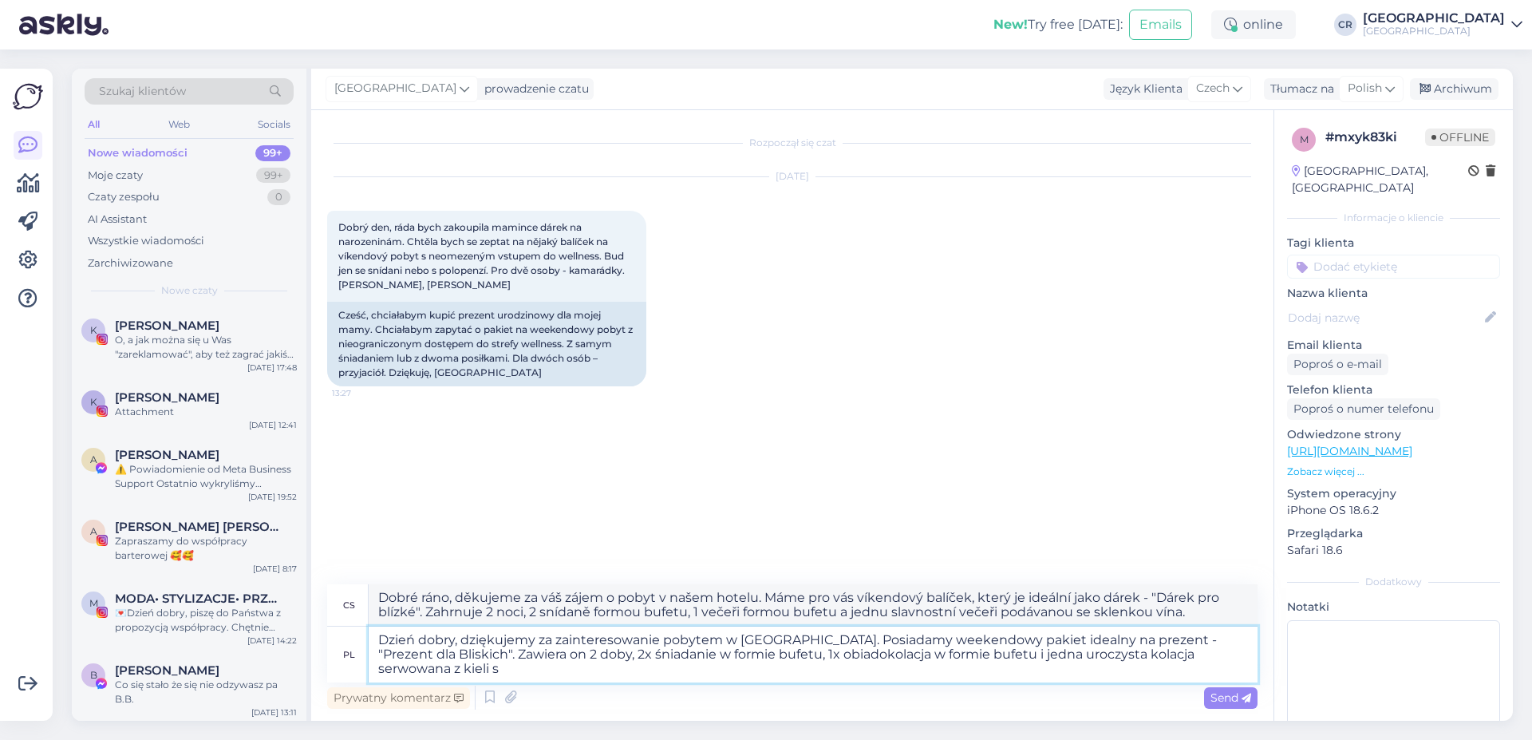
type textarea "Dobré ráno, děkujeme za váš zájem o pobyt v našem hotelu. Máme pro vás víkendov…"
type textarea "Dzień dobry, dziękujemy za zainteresowanie pobytem w [GEOGRAPHIC_DATA]. Posiada…"
type textarea "Dobré ráno, děkujeme za váš zájem o pobyt v našem hotelu. Máme pro vás víkendov…"
type textarea "Dzień dobry, dziękujemy za zainteresowanie pobytem w [GEOGRAPHIC_DATA]. Posiada…"
type textarea "Dobré ráno, děkujeme za váš zájem o pobyt v našem hotelu. Máme pro vás víkendov…"
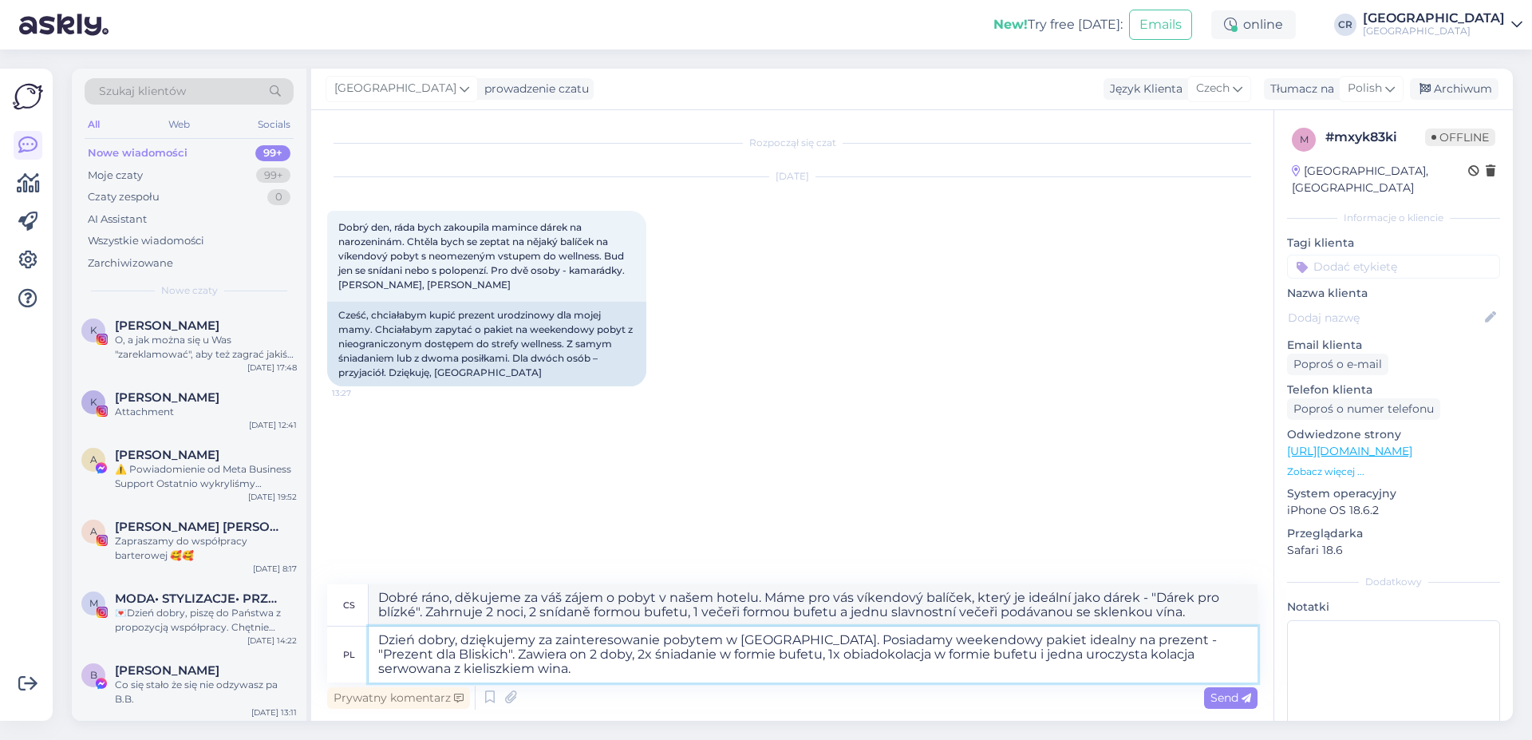
type textarea "Dzień dobry, dziękujemy za zainteresowanie pobytem w [GEOGRAPHIC_DATA]. Posiada…"
type textarea "Dobré ráno, děkujeme za váš zájem o pobyt v našem hotelu. Máme pro vás víkendov…"
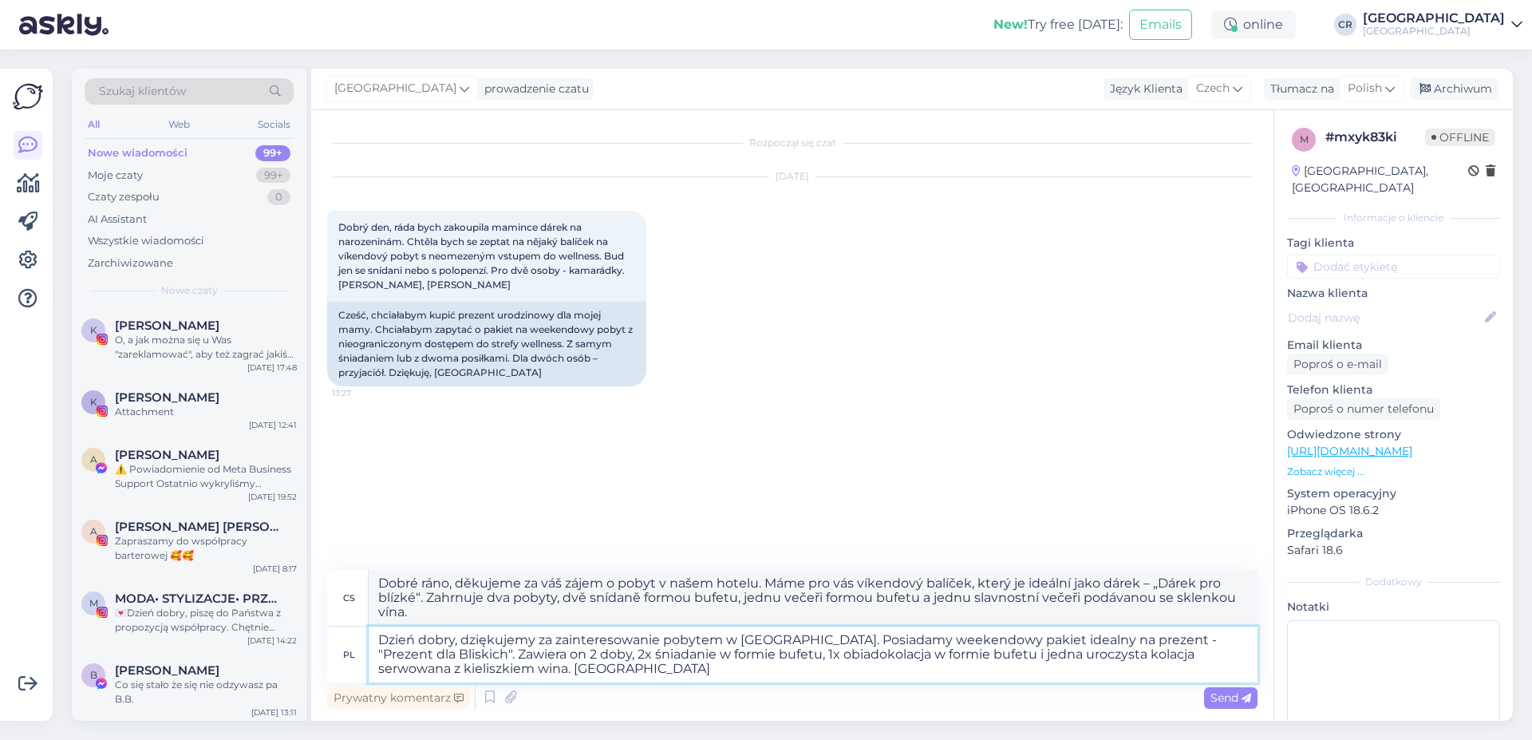
type textarea "Dzień dobry, dziękujemy za zainteresowanie pobytem w [GEOGRAPHIC_DATA]. Posiada…"
type textarea "Dobré ráno, děkujeme za váš zájem o pobyt v našem hotelu. Máme pro vás víkendov…"
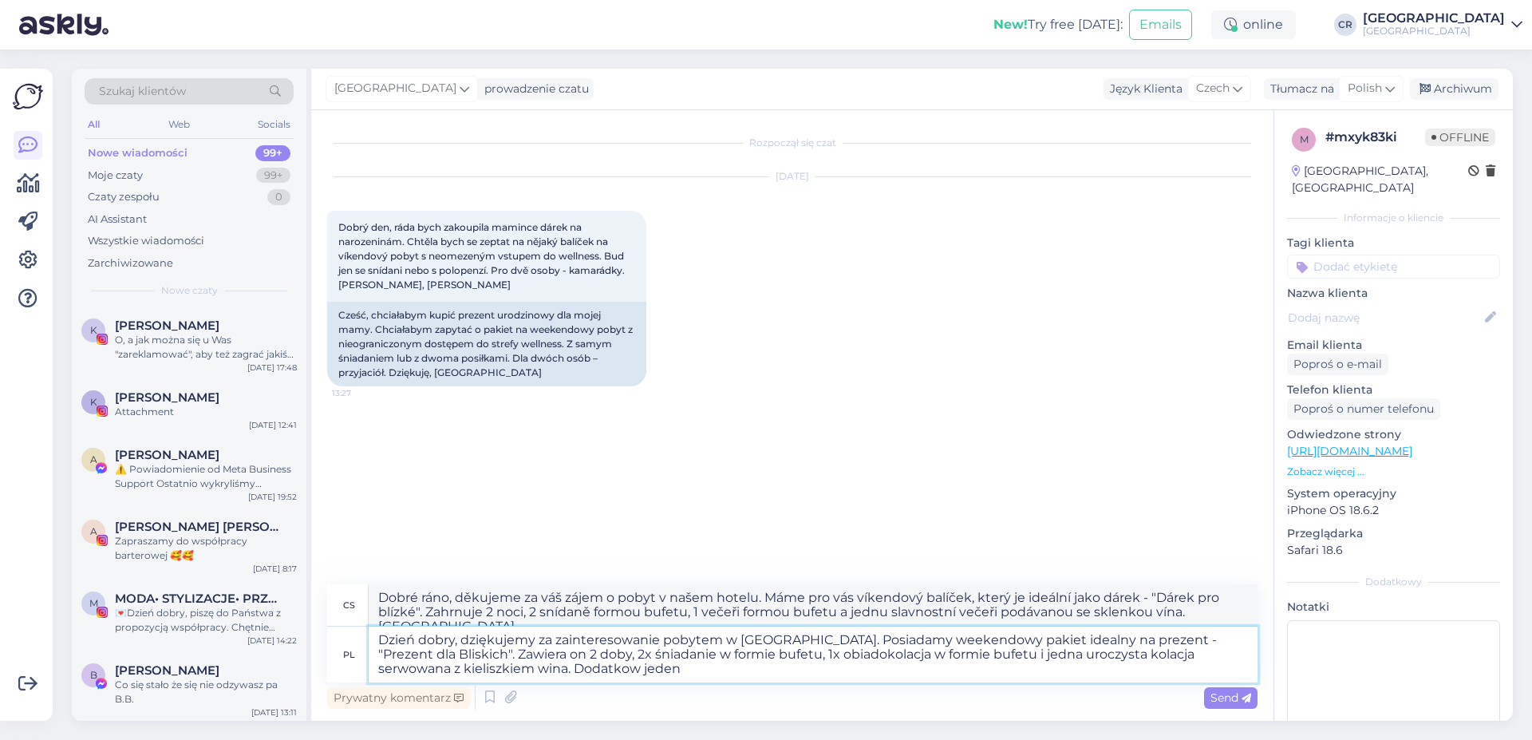
type textarea "Dzień dobry, dziękujemy za zainteresowanie pobytem w [GEOGRAPHIC_DATA]. Posiada…"
type textarea "Dobré ráno, děkujeme za váš zájem o pobyt v našem hotelu. Máme pro vás víkendov…"
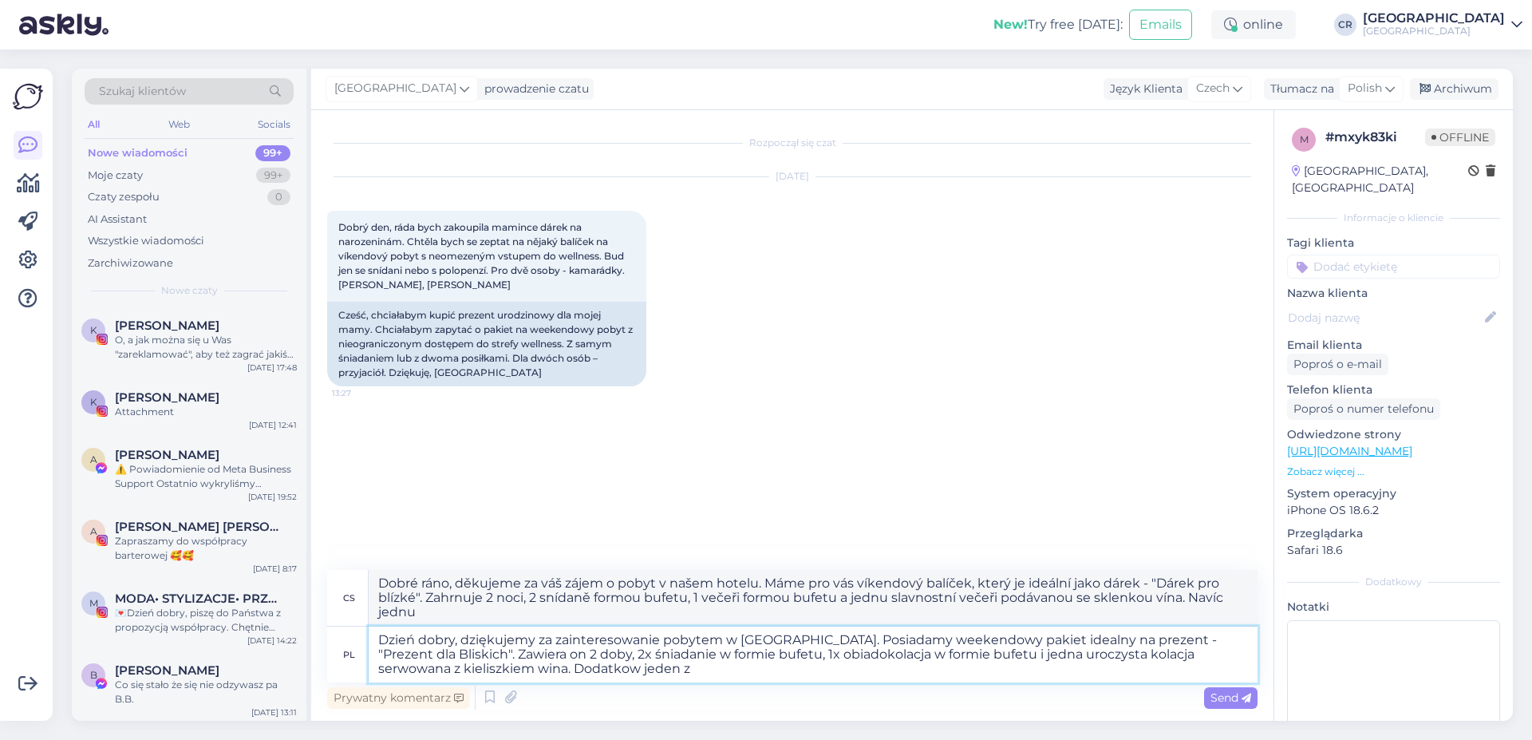
type textarea "Dzień dobry, dziękujemy za zainteresowanie pobytem w [GEOGRAPHIC_DATA]. Posiada…"
type textarea "Dobré ráno, děkujeme za váš zájem o pobyt v našem hotelu. Máme pro vás víkendov…"
type textarea "Dzień dobry, dziękujemy za zainteresowanie pobytem w [GEOGRAPHIC_DATA]. Posiada…"
type textarea "Dobré ráno, děkujeme za váš zájem o pobyt v našem hotelu. Máme pro vás víkendov…"
type textarea "Dzień dobry, dziękujemy za zainteresowanie pobytem w [GEOGRAPHIC_DATA]. Posiada…"
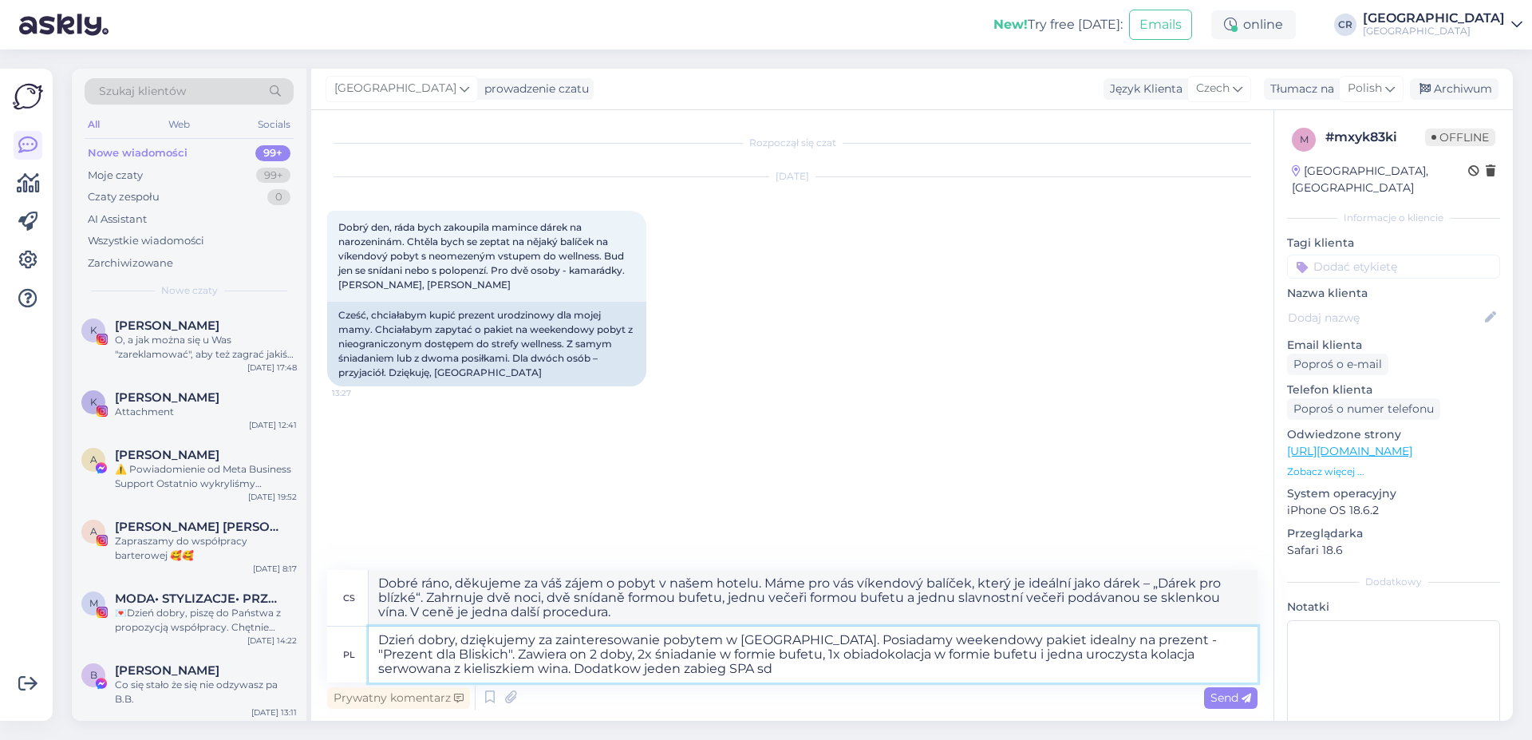
type textarea "Dobré ráno, děkujeme za váš zájem o pobyt v našem hotelu. Máme pro vás víkendov…"
type textarea "Dzień dobry, dziękujemy za zainteresowanie pobytem w [GEOGRAPHIC_DATA]. Posiada…"
type textarea "Dobré ráno, děkujeme za váš zájem o pobyt v našem hotelu. Máme pro vás víkendov…"
type textarea "Dzień dobry, dziękujemy za zainteresowanie pobytem w [GEOGRAPHIC_DATA]. Posiada…"
type textarea "Dobré ráno, děkujeme za váš zájem o pobyt v našem hotelu. Máme pro vás víkendov…"
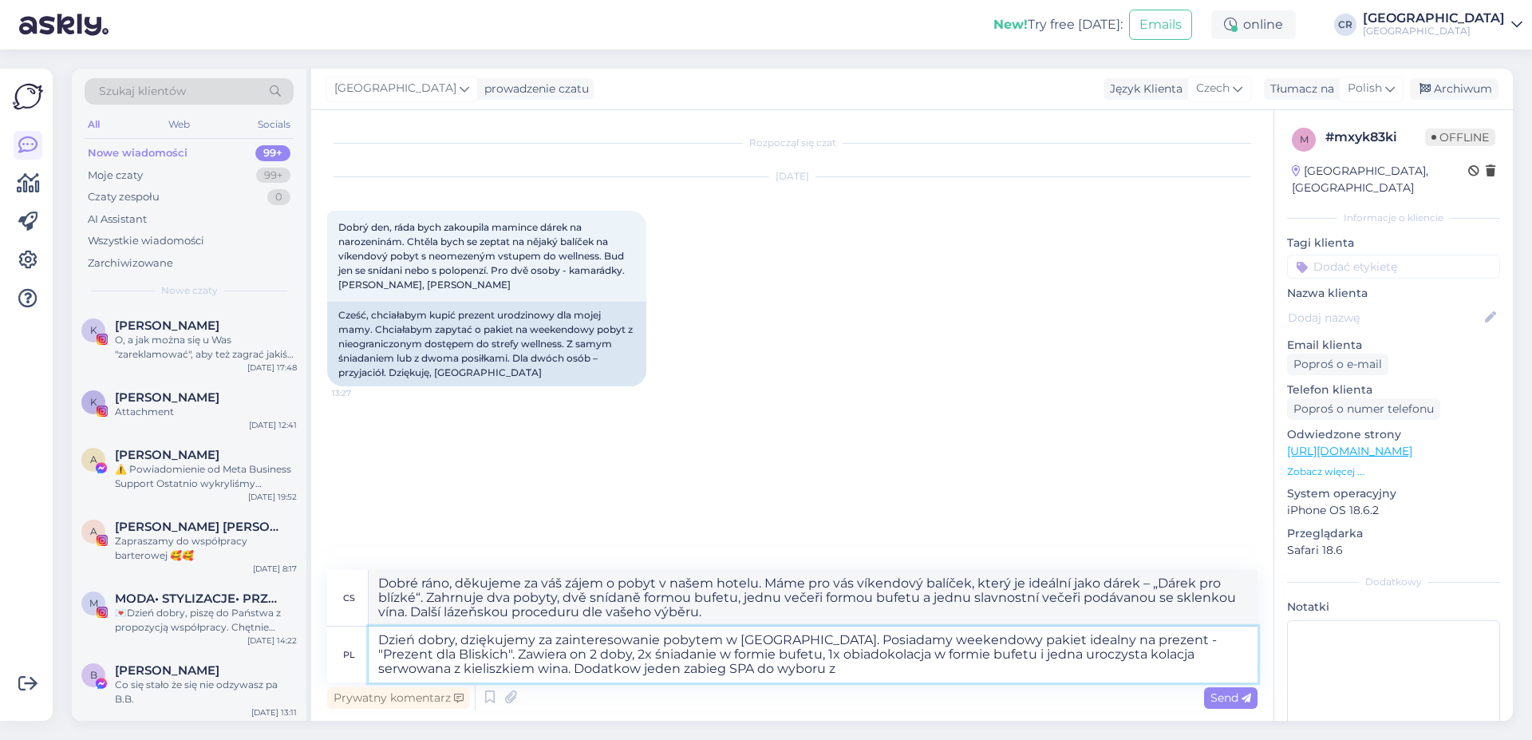
type textarea "Dzień dobry, dziękujemy za zainteresowanie pobytem w [GEOGRAPHIC_DATA]. Posiada…"
type textarea "Dobré ráno, děkujeme za váš zájem o pobyt v našem hotelu. Máme pro vás víkendov…"
type textarea "Dzień dobry, dziękujemy za zainteresowanie pobytem w [GEOGRAPHIC_DATA]. Posiada…"
type textarea "Dobré ráno, děkujeme za váš zájem o pobyt v našem hotelu. Máme pro vás víkendov…"
click at [543, 670] on textarea "Dzień dobry, dziękujemy za zainteresowanie pobytem w [GEOGRAPHIC_DATA]. Posiada…" at bounding box center [813, 654] width 889 height 56
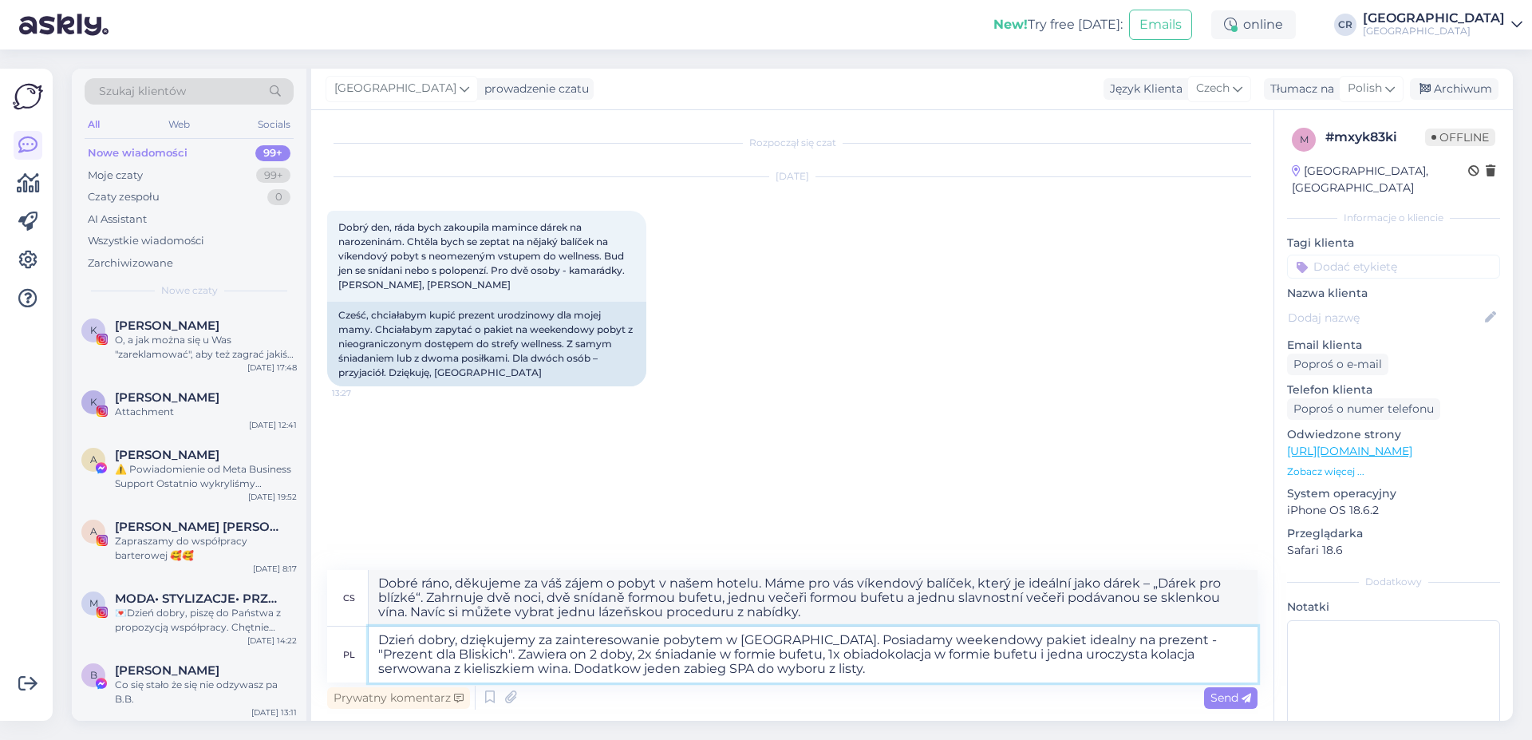
click at [549, 670] on textarea "Dzień dobry, dziękujemy za zainteresowanie pobytem w [GEOGRAPHIC_DATA]. Posiada…" at bounding box center [813, 654] width 889 height 56
click at [555, 671] on textarea "Dzień dobry, dziękujemy za zainteresowanie pobytem w [GEOGRAPHIC_DATA]. Posiada…" at bounding box center [813, 654] width 889 height 56
click at [807, 672] on textarea "Dzień dobry, dziękujemy za zainteresowanie pobytem w [GEOGRAPHIC_DATA]. Posiada…" at bounding box center [813, 654] width 889 height 56
paste textarea "10% rabatu na wszystkie dostępne zabiegi Mineral SPA * późniejszy check-out w d…"
type textarea "Dzień dobry, dziękujemy za zainteresowanie pobytem w [GEOGRAPHIC_DATA]. Posiada…"
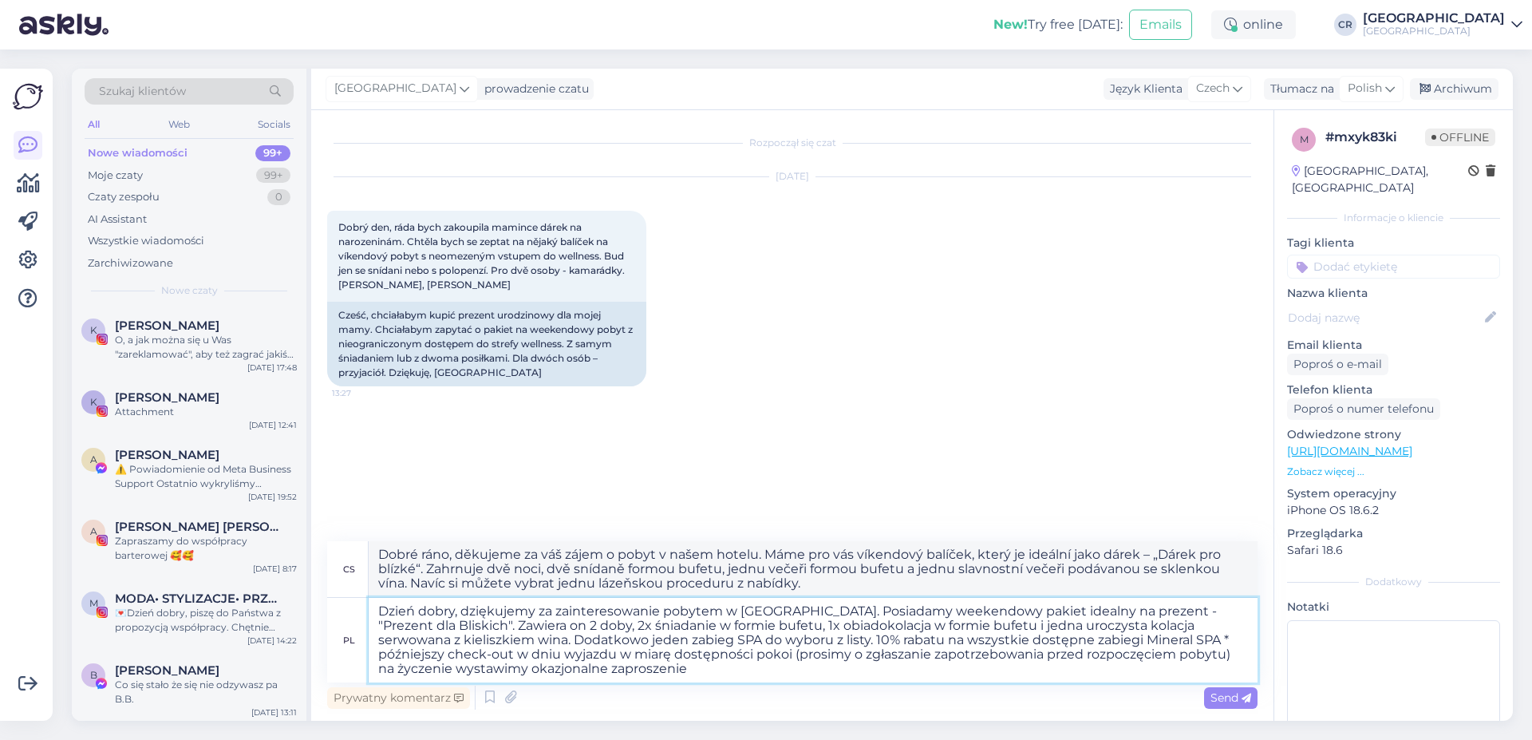
type textarea "Dobré ráno, děkujeme za váš zájem o pobyt v našem hotelu. Máme pro vás víkendov…"
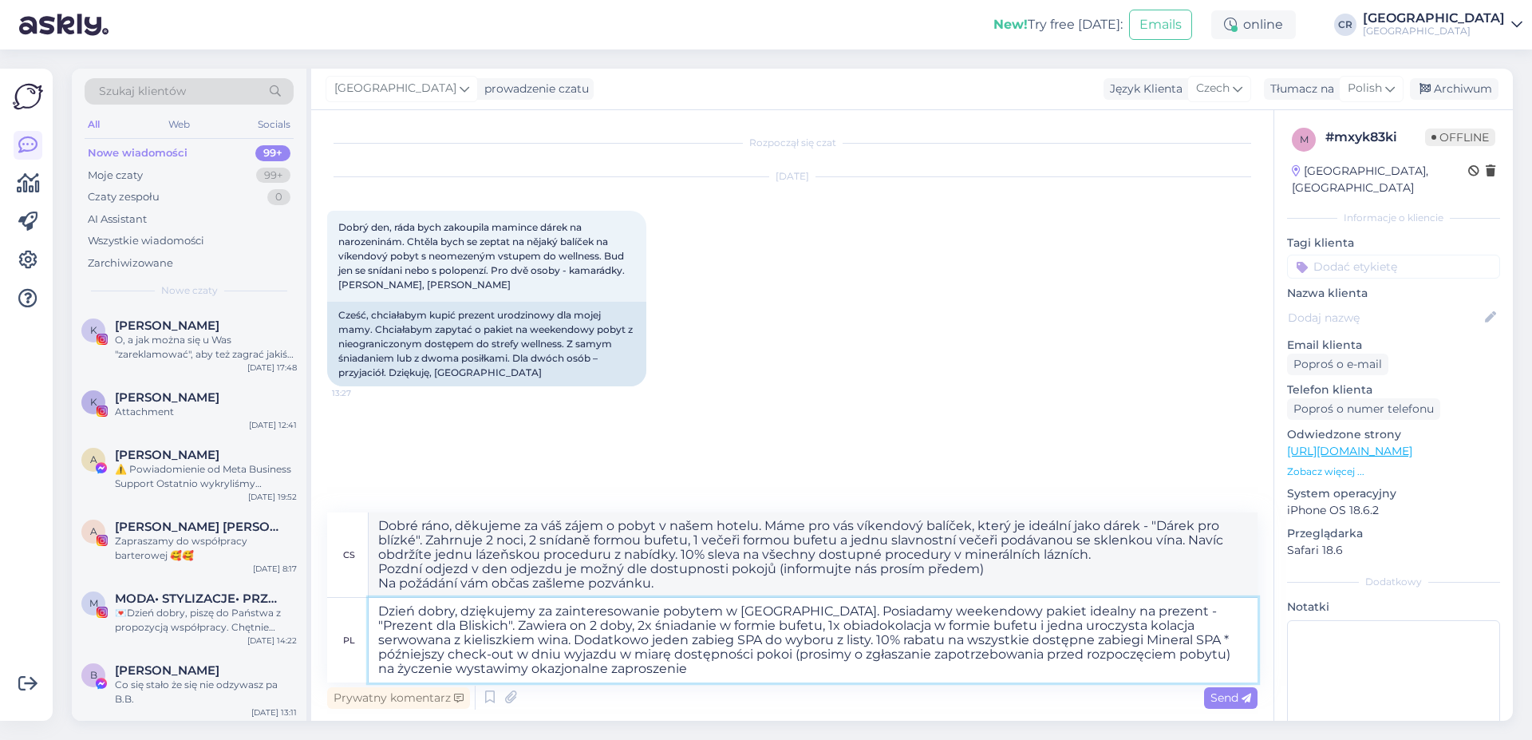
drag, startPoint x: 789, startPoint y: 673, endPoint x: 796, endPoint y: 642, distance: 31.2
click at [796, 642] on textarea "Dzień dobry, dziękujemy za zainteresowanie pobytem w [GEOGRAPHIC_DATA]. Posiada…" at bounding box center [813, 640] width 889 height 85
click at [792, 643] on textarea "Dzień dobry, dziękujemy za zainteresowanie pobytem w [GEOGRAPHIC_DATA]. Posiada…" at bounding box center [813, 640] width 889 height 85
type textarea "Dzień dobry, dziękujemy za zainteresowanie pobytem w [GEOGRAPHIC_DATA]. Posiada…"
type textarea "Dobré ráno, děkujeme za váš zájem o pobyt v našem hotelu. Máme pro vás víkendov…"
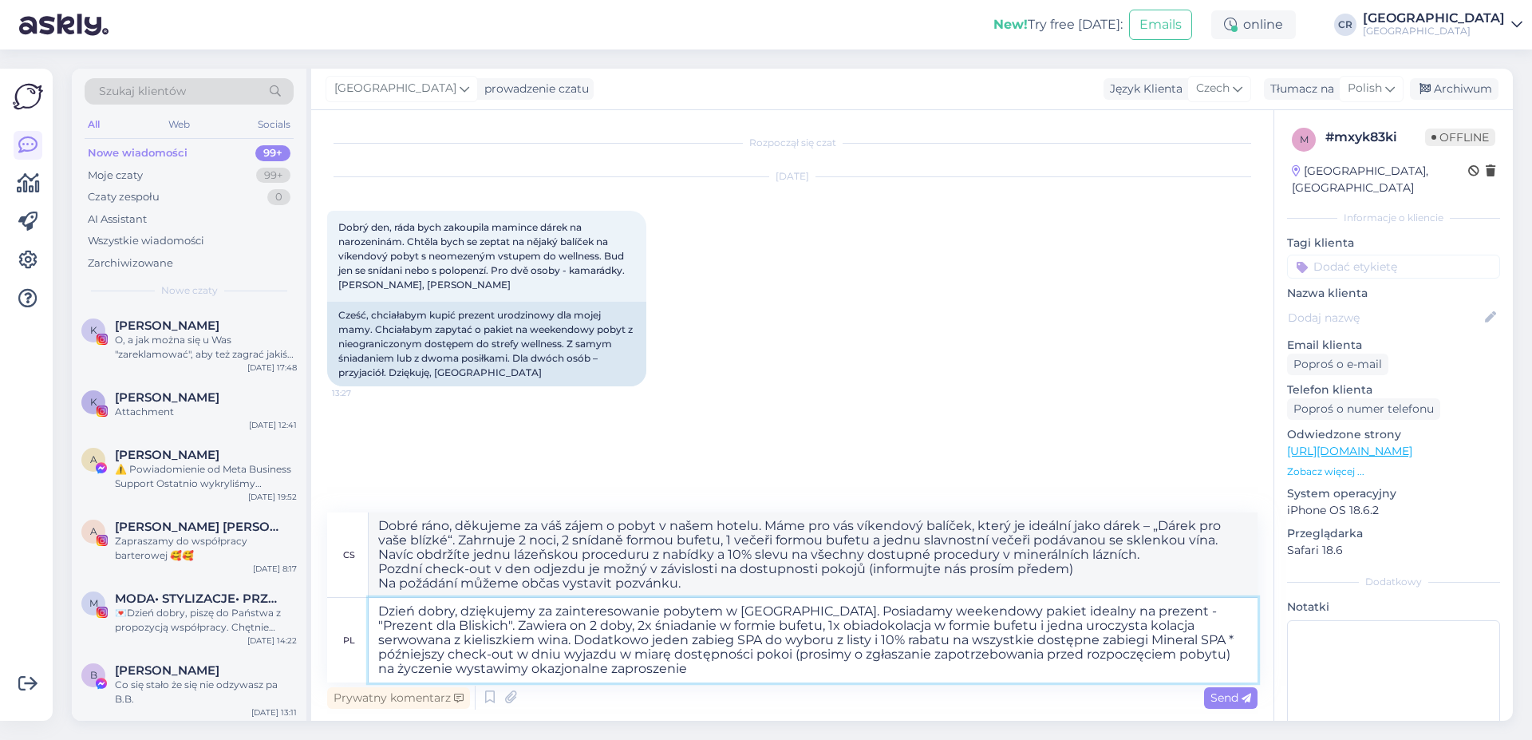
drag, startPoint x: 371, startPoint y: 650, endPoint x: 737, endPoint y: 674, distance: 366.3
click at [737, 674] on textarea "Dzień dobry, dziękujemy za zainteresowanie pobytem w [GEOGRAPHIC_DATA]. Posiada…" at bounding box center [813, 640] width 889 height 85
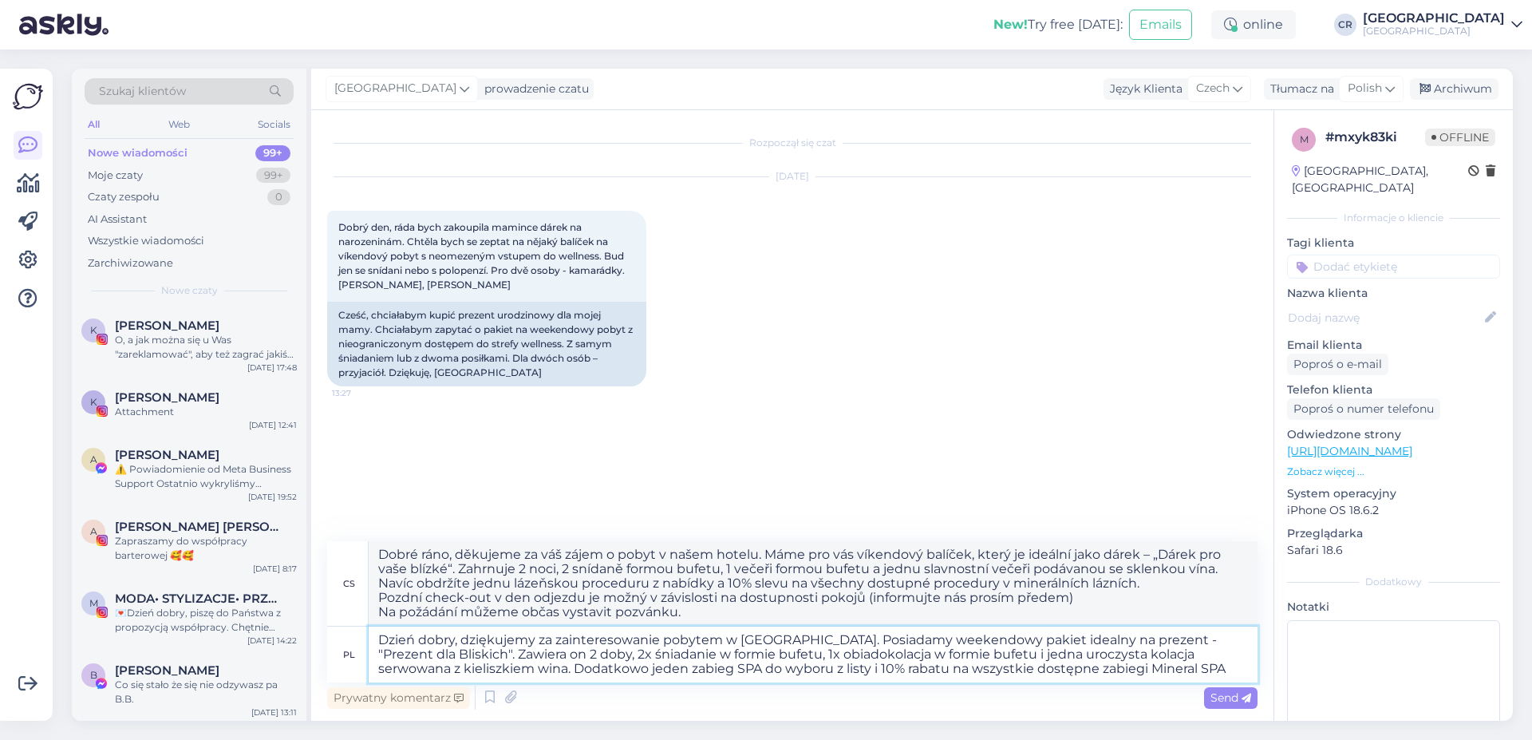
type textarea "Dzień dobry, dziękujemy za zainteresowanie pobytem w [GEOGRAPHIC_DATA]. Posiada…"
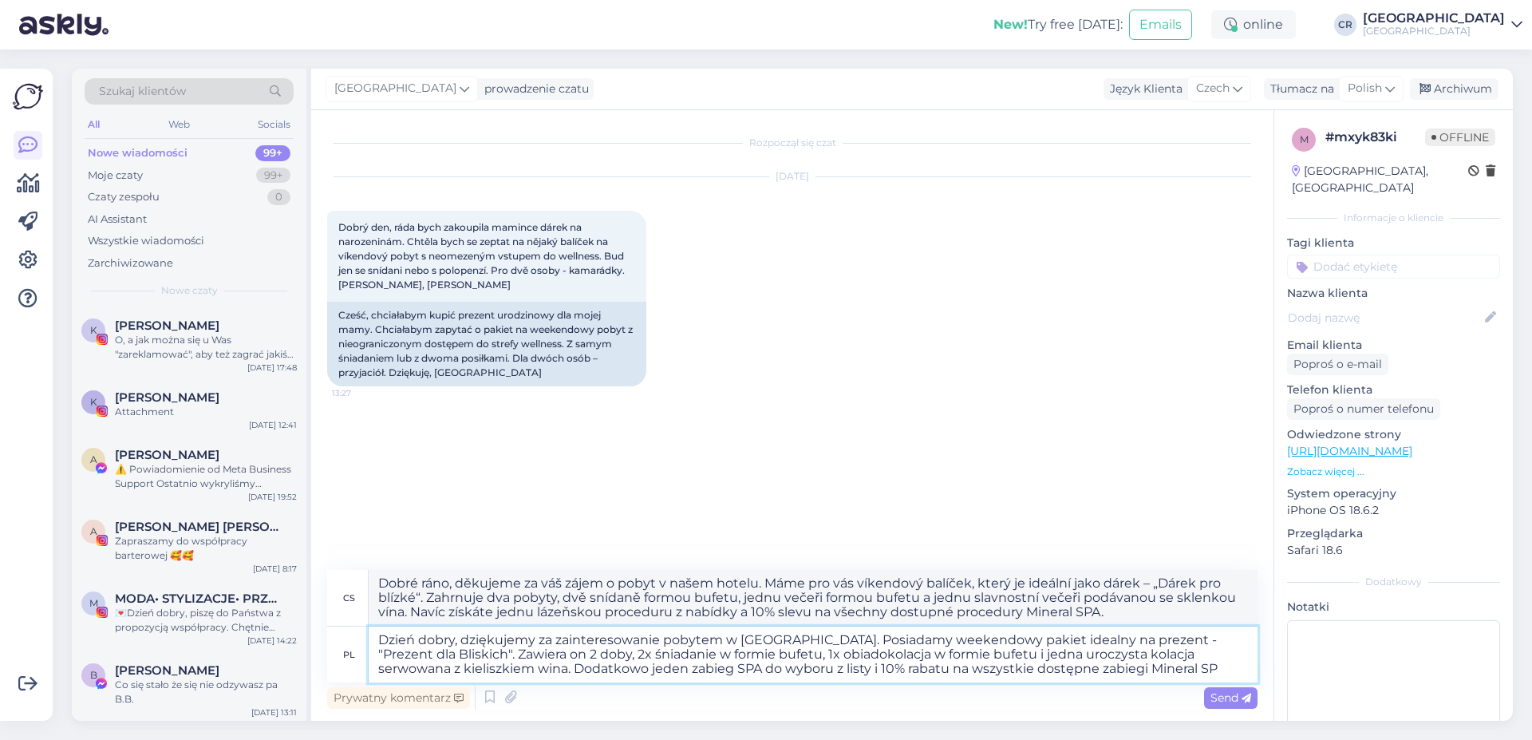
type textarea "Dobré ráno, děkujeme za váš zájem o pobyt v našem hotelu. Máme pro vás víkendov…"
type textarea "Dzień dobry, dziękujemy za zainteresowanie pobytem w [GEOGRAPHIC_DATA]. Posiada…"
type textarea "Dobré ráno, děkujeme za váš zájem o pobyt v našem hotelu. Máme pro vás víkendov…"
type textarea "Dzień dobry, dziękujemy za zainteresowanie pobytem w [GEOGRAPHIC_DATA]. Posiada…"
type textarea "Dobré ráno, děkujeme za váš zájem o pobyt v našem hotelu. Máme pro vás víkendov…"
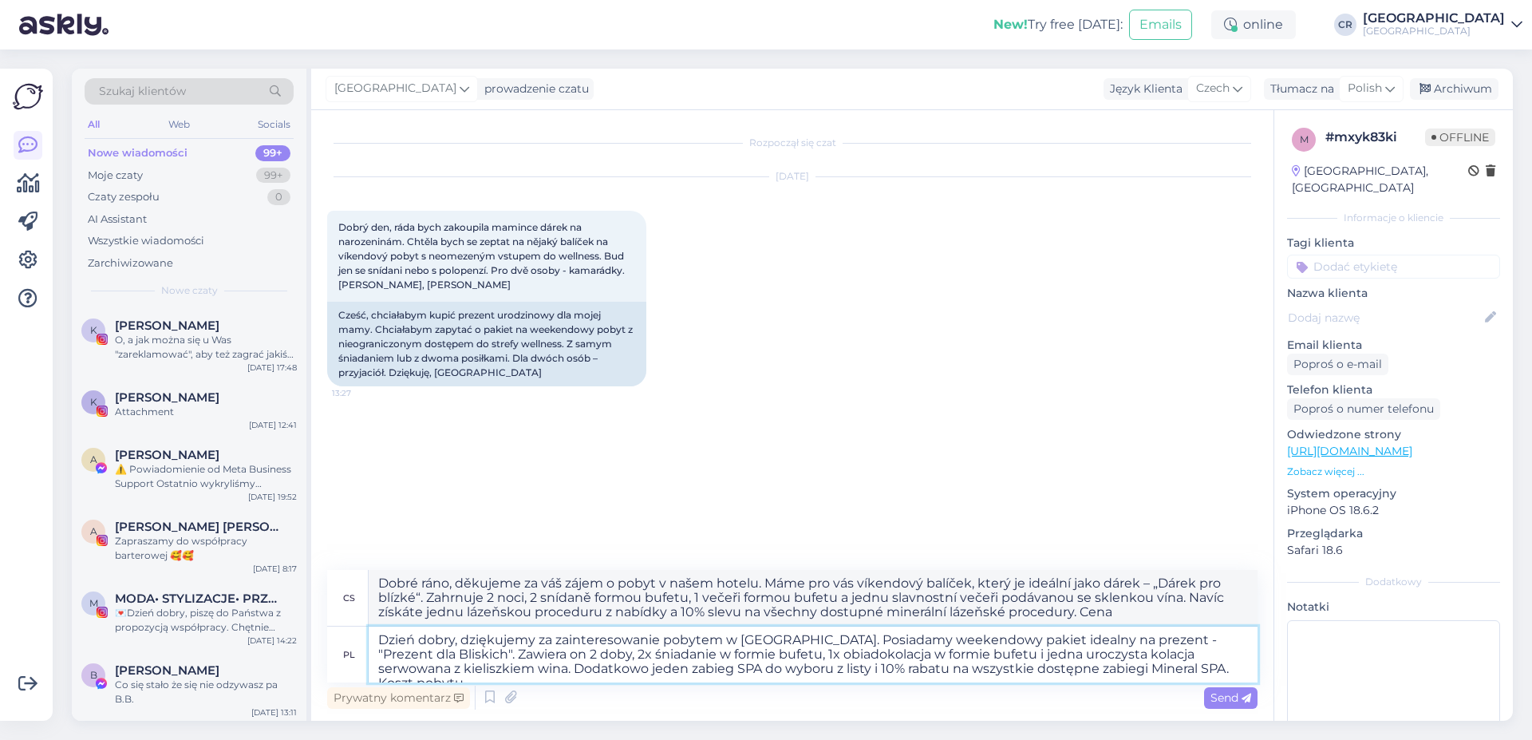
type textarea "Dzień dobry, dziękujemy za zainteresowanie pobytem w [GEOGRAPHIC_DATA]. Posiada…"
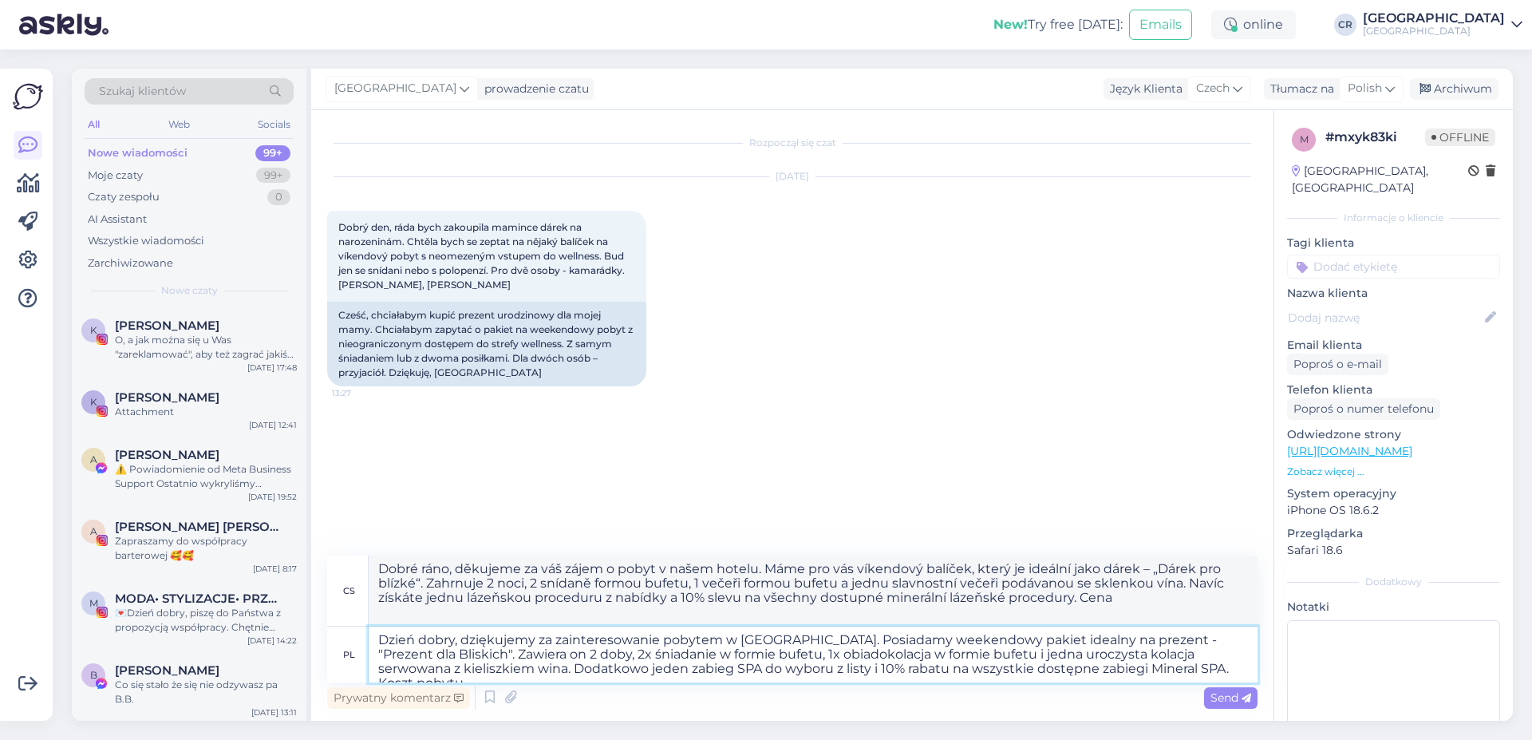
type textarea "Dobré ráno, děkujeme za váš zájem o pobyt v našem hotelu. Máme pro vás víkendov…"
type textarea "Dzień dobry, dziękujemy za zainteresowanie pobytem w [GEOGRAPHIC_DATA]. Posiada…"
